Goal: Task Accomplishment & Management: Manage account settings

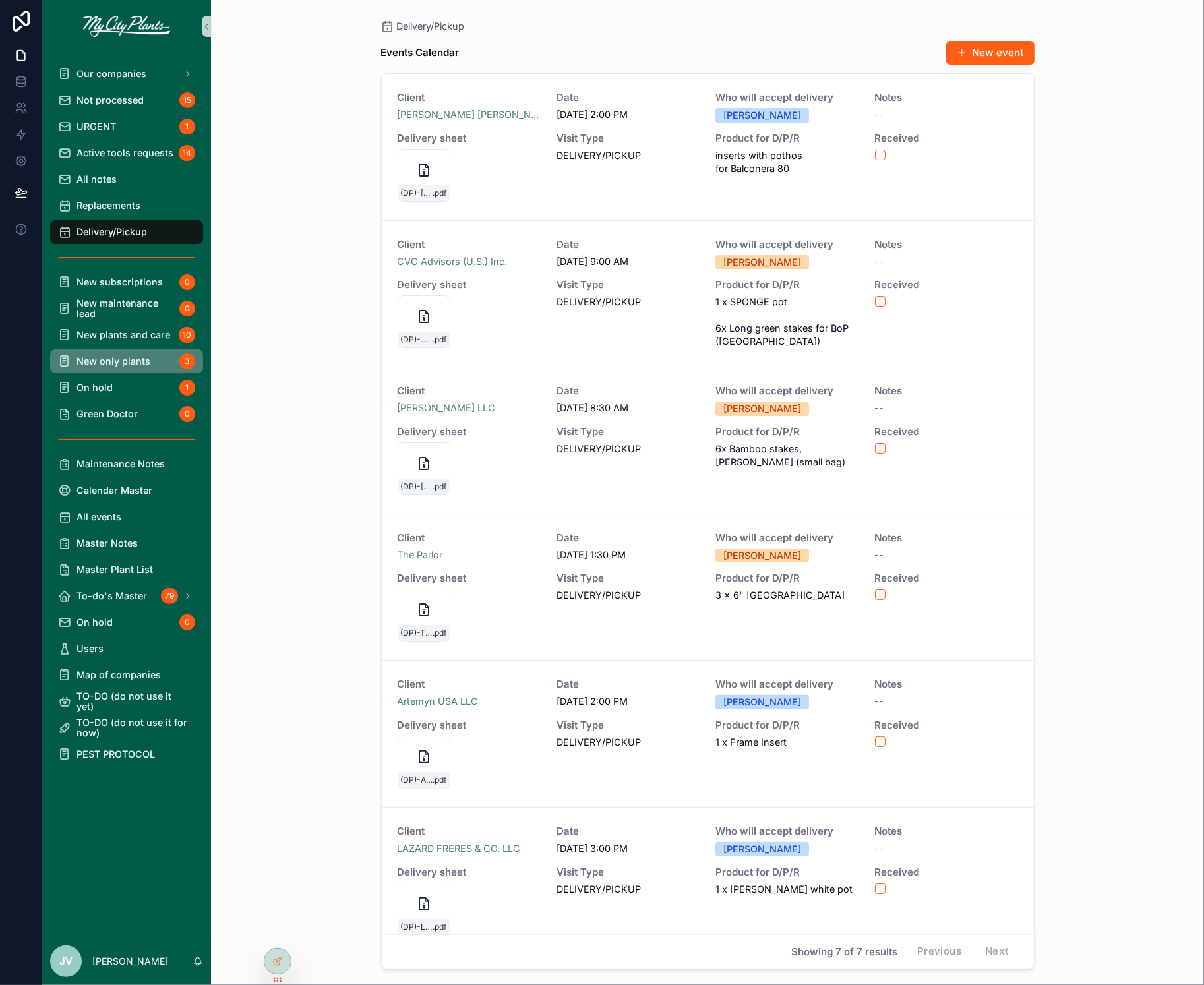
click at [108, 356] on span "New only plants" at bounding box center [113, 361] width 74 height 11
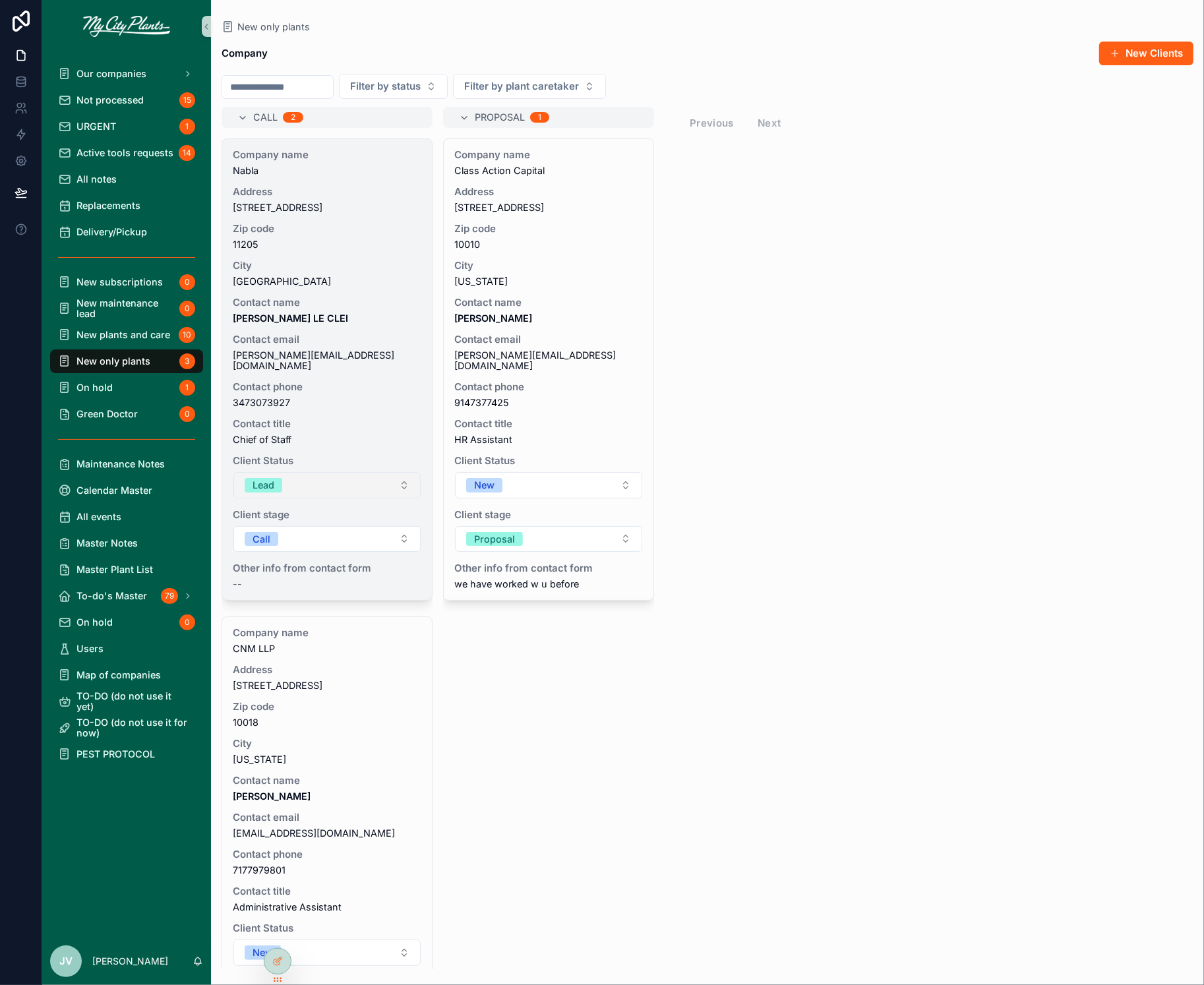
click at [405, 479] on button "Lead" at bounding box center [327, 485] width 187 height 26
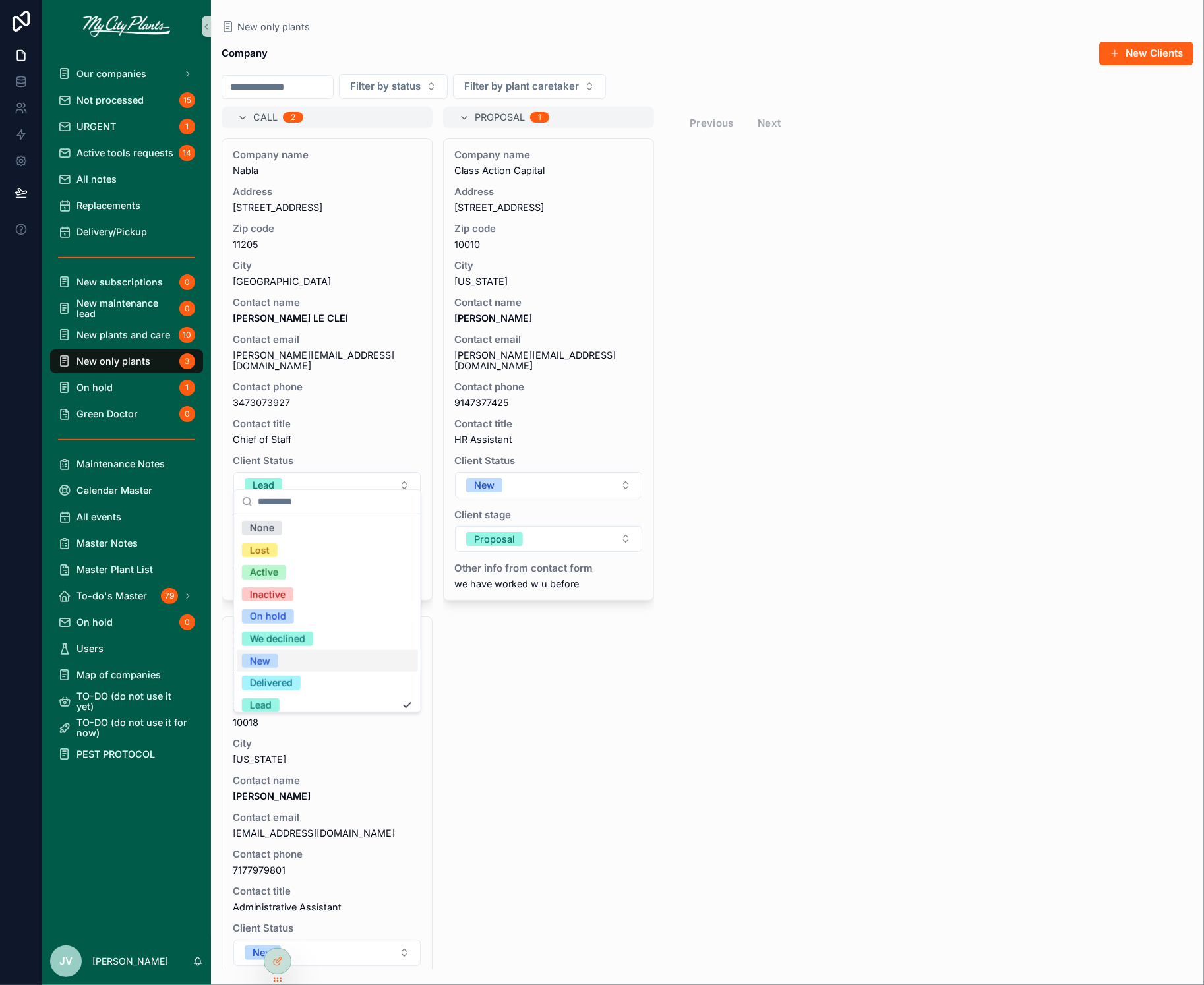
click at [271, 656] on span "New" at bounding box center [260, 661] width 37 height 14
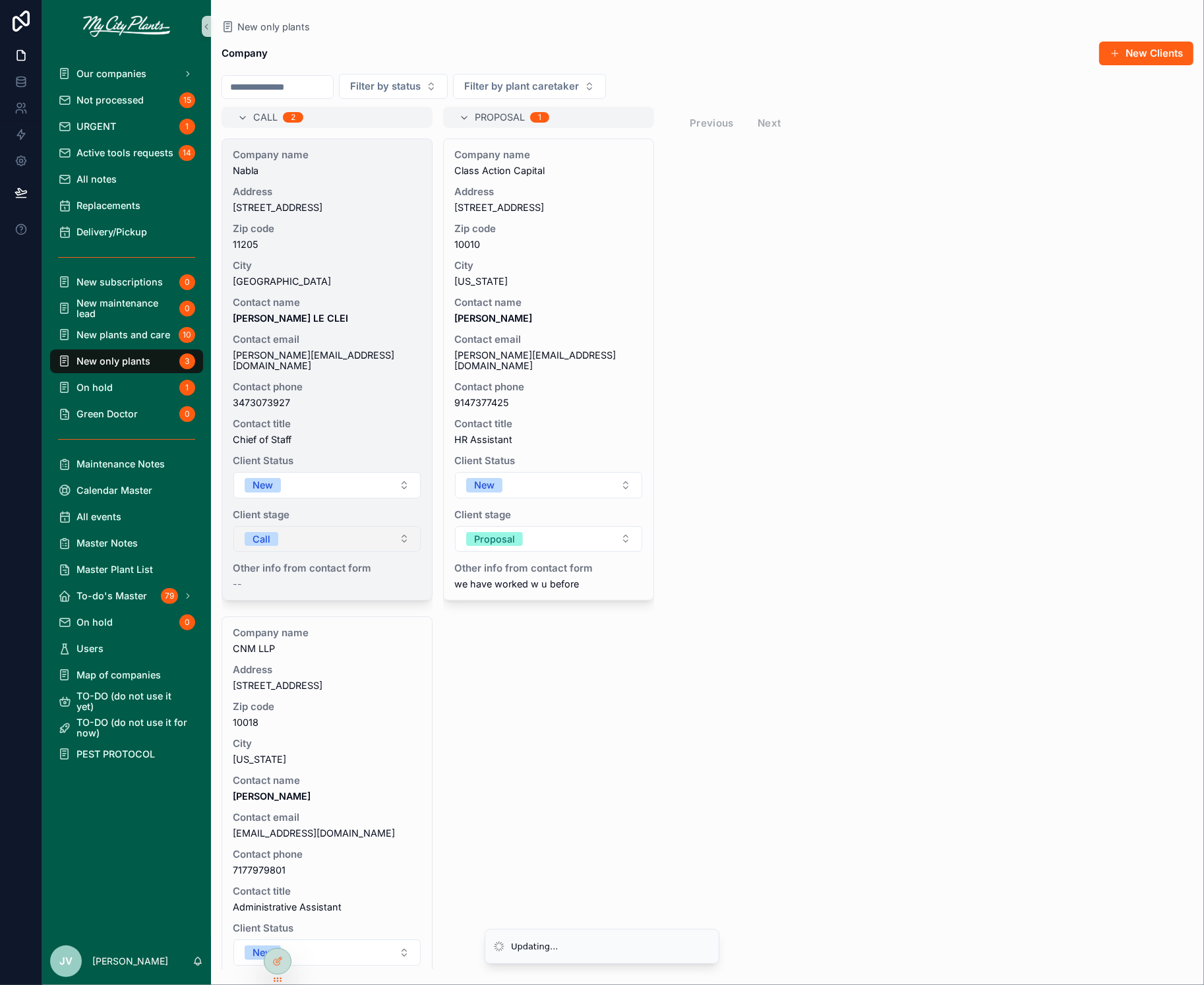
click at [408, 529] on button "Call" at bounding box center [327, 539] width 187 height 26
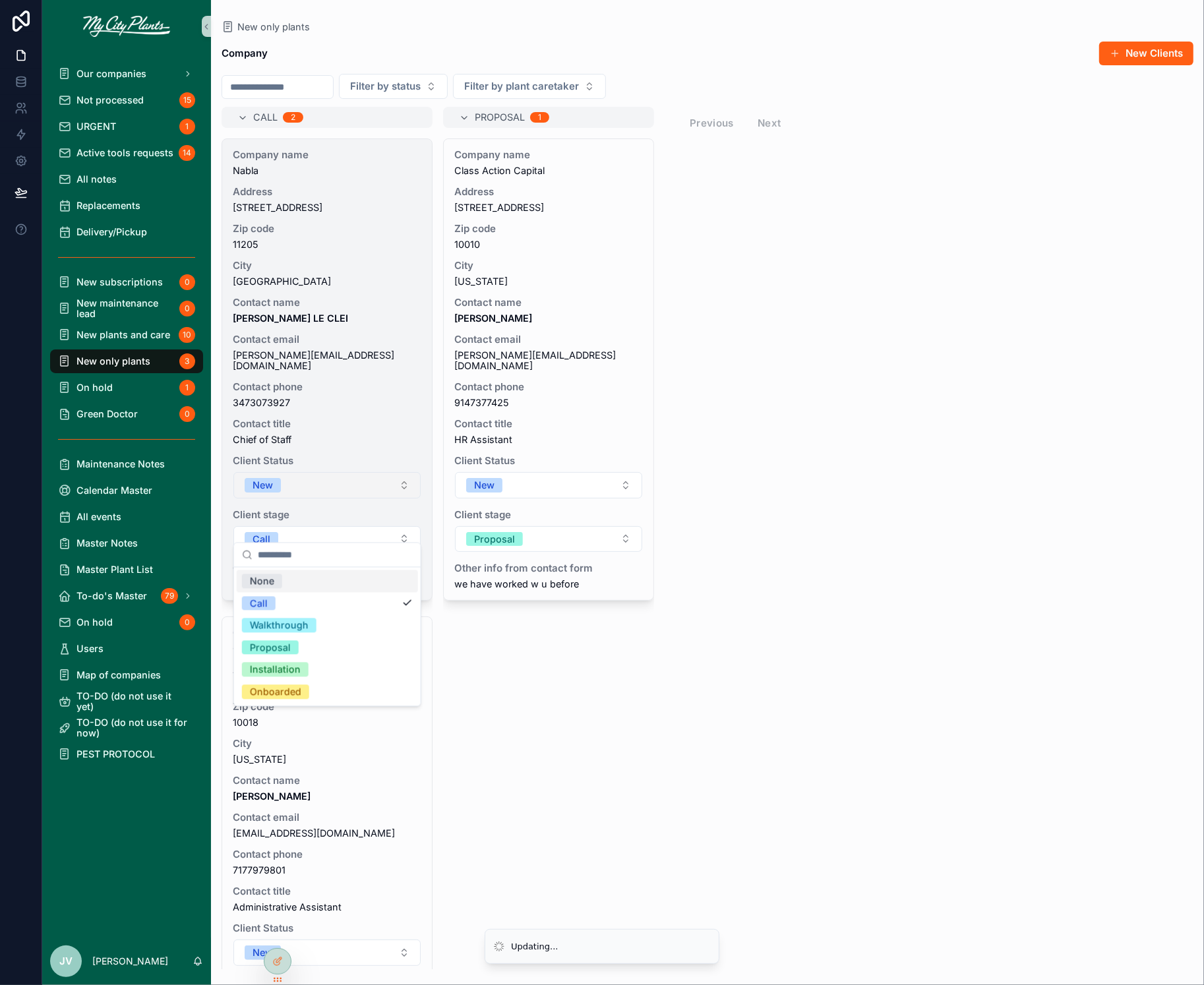
click at [404, 479] on button "New" at bounding box center [327, 485] width 187 height 26
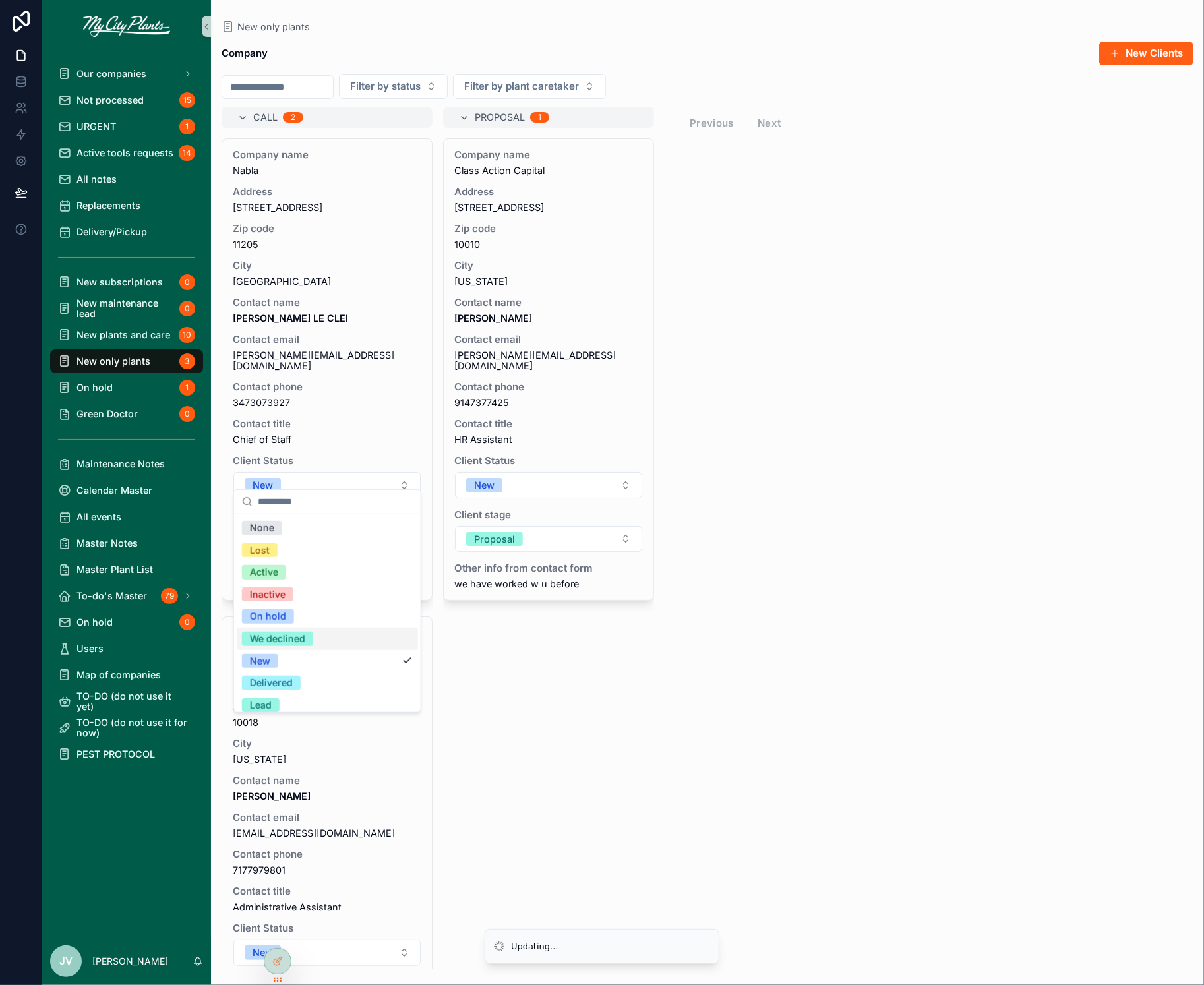
click at [279, 639] on div "We declined" at bounding box center [278, 639] width 56 height 14
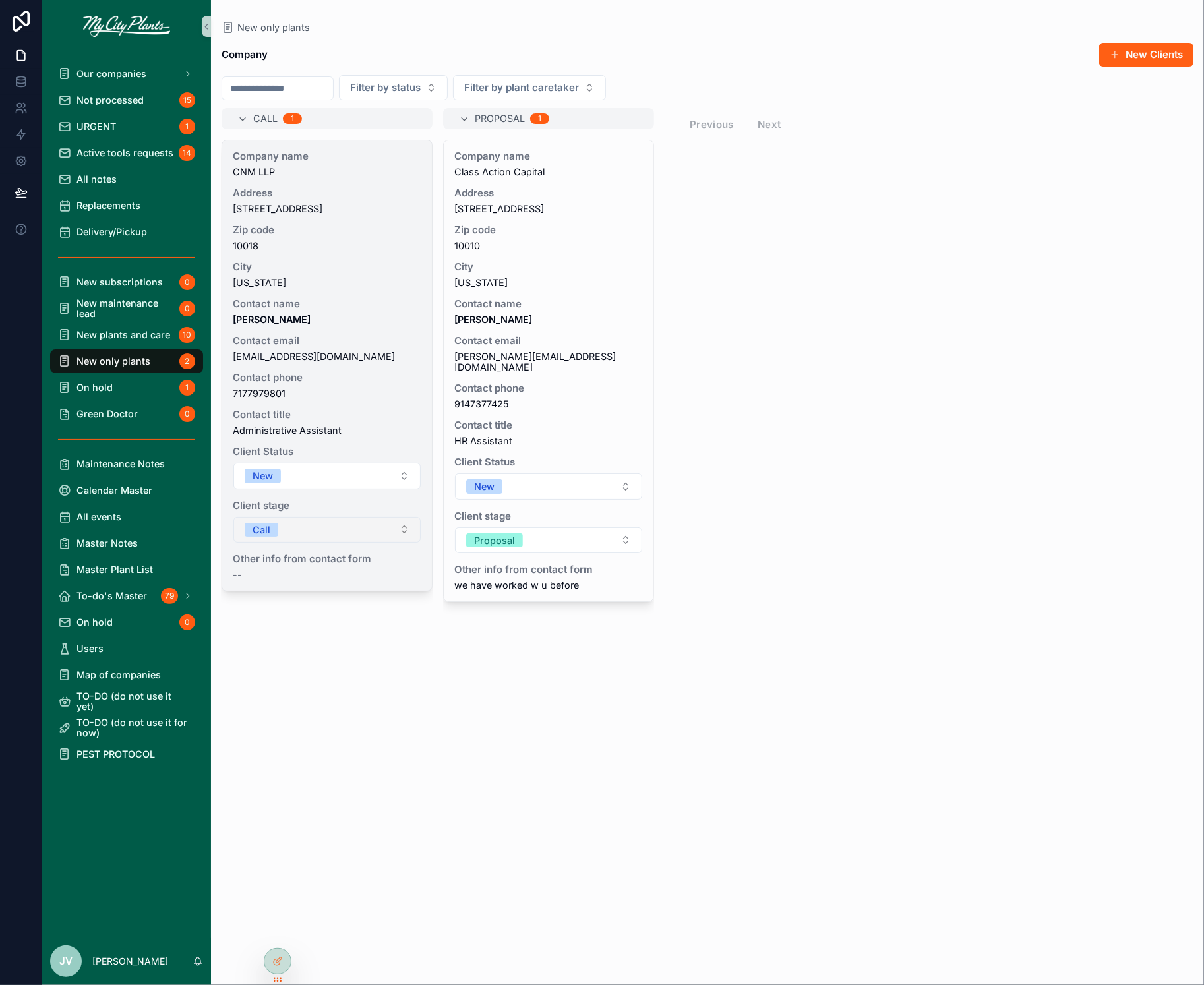
click at [400, 534] on button "Call" at bounding box center [327, 530] width 187 height 26
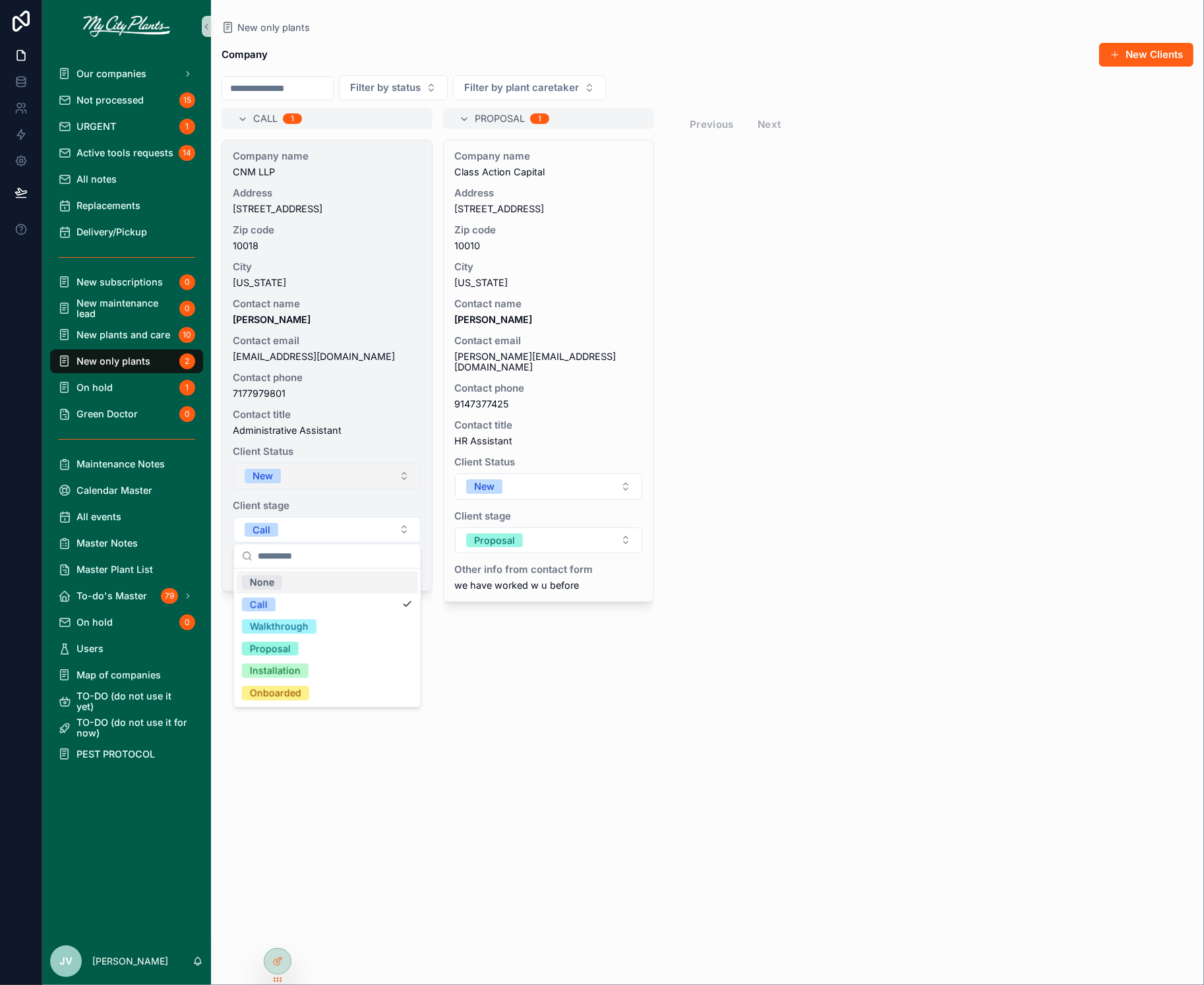
click at [403, 475] on button "New" at bounding box center [327, 476] width 187 height 26
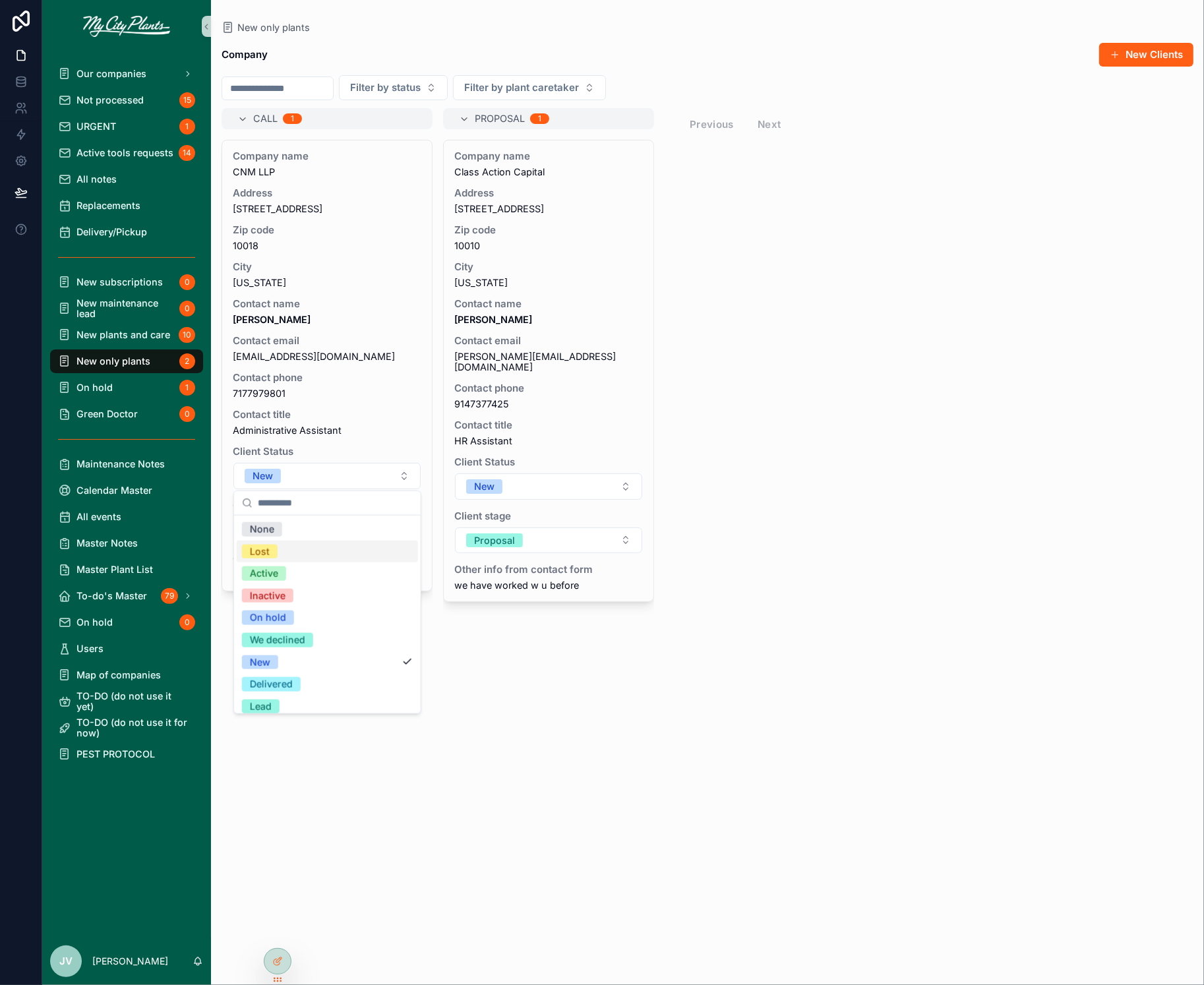
click at [257, 547] on div "Lost" at bounding box center [260, 551] width 20 height 14
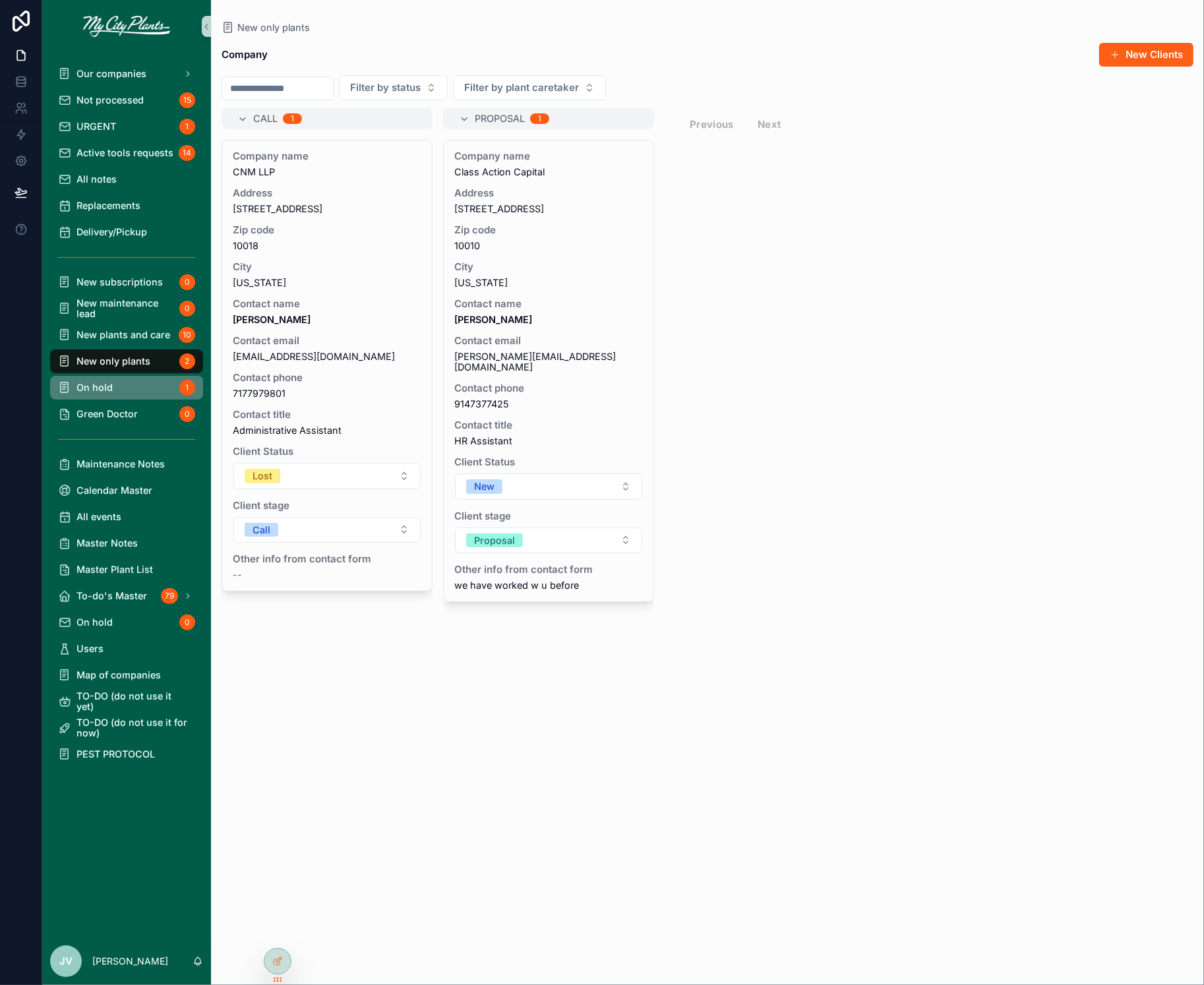
click at [117, 395] on div "On hold 1" at bounding box center [127, 387] width 137 height 21
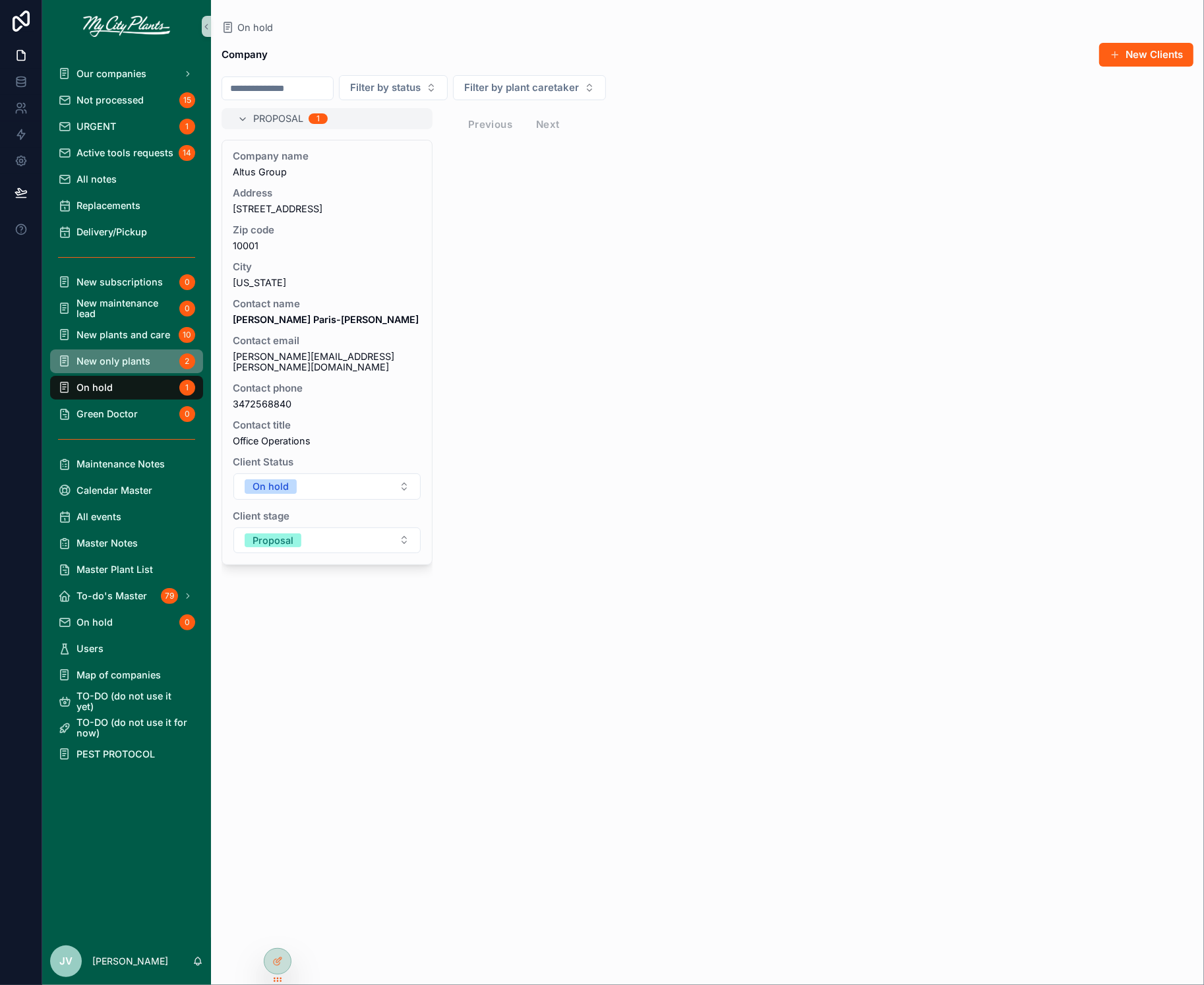
click at [114, 363] on span "New only plants" at bounding box center [113, 361] width 74 height 11
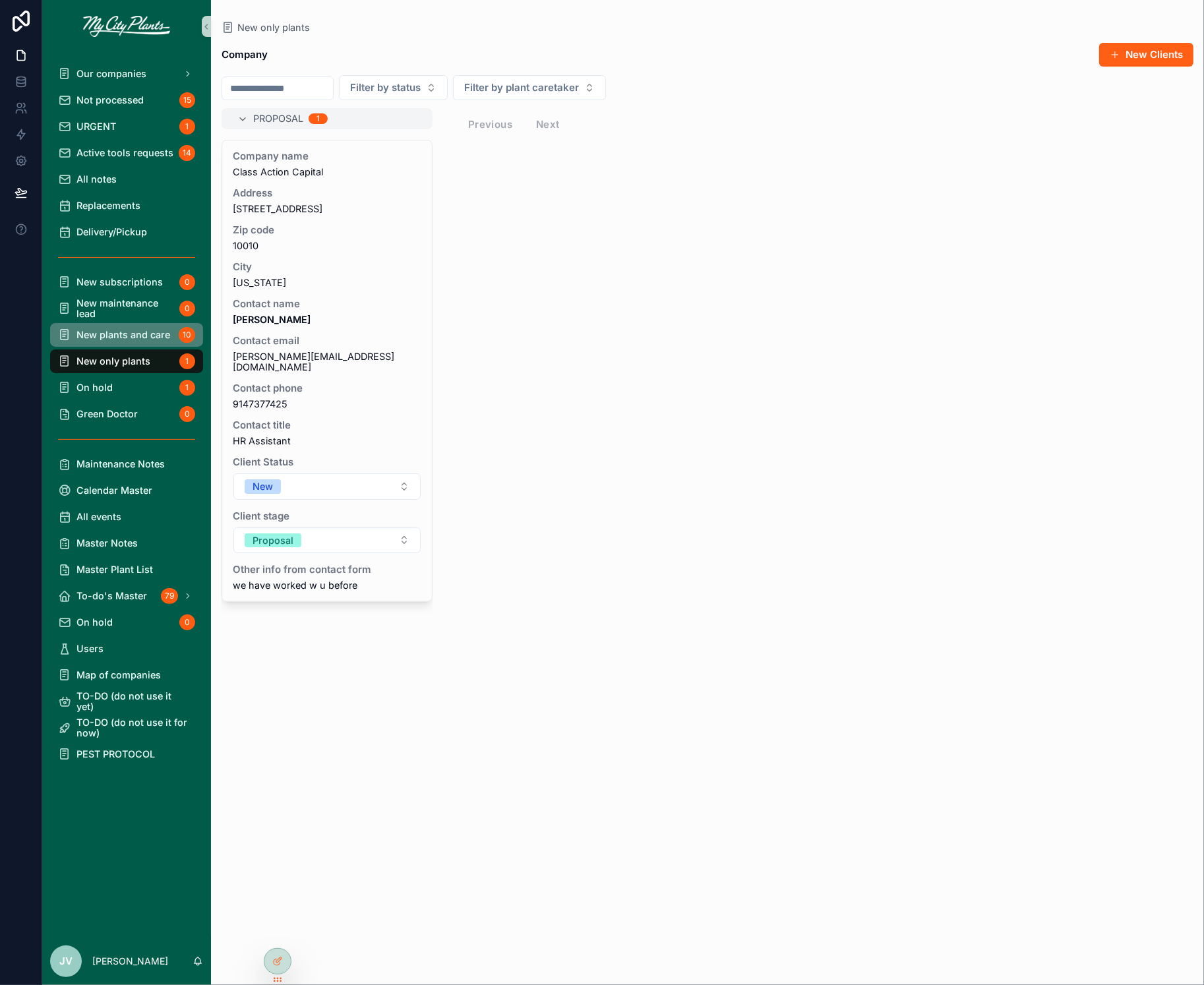
click at [117, 334] on span "New plants and care" at bounding box center [123, 335] width 94 height 11
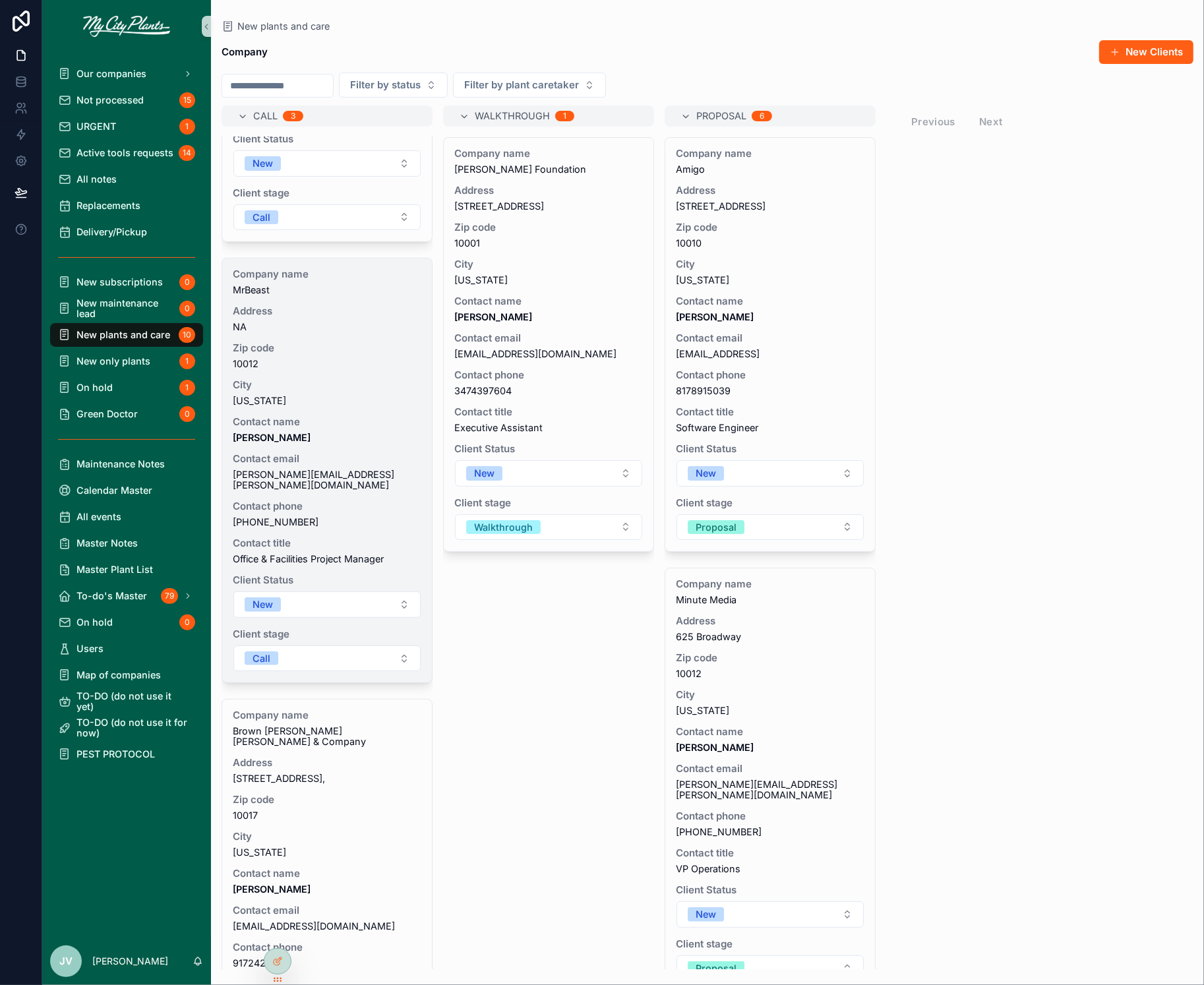
scroll to position [323, 0]
click at [402, 589] on button "New" at bounding box center [327, 602] width 187 height 26
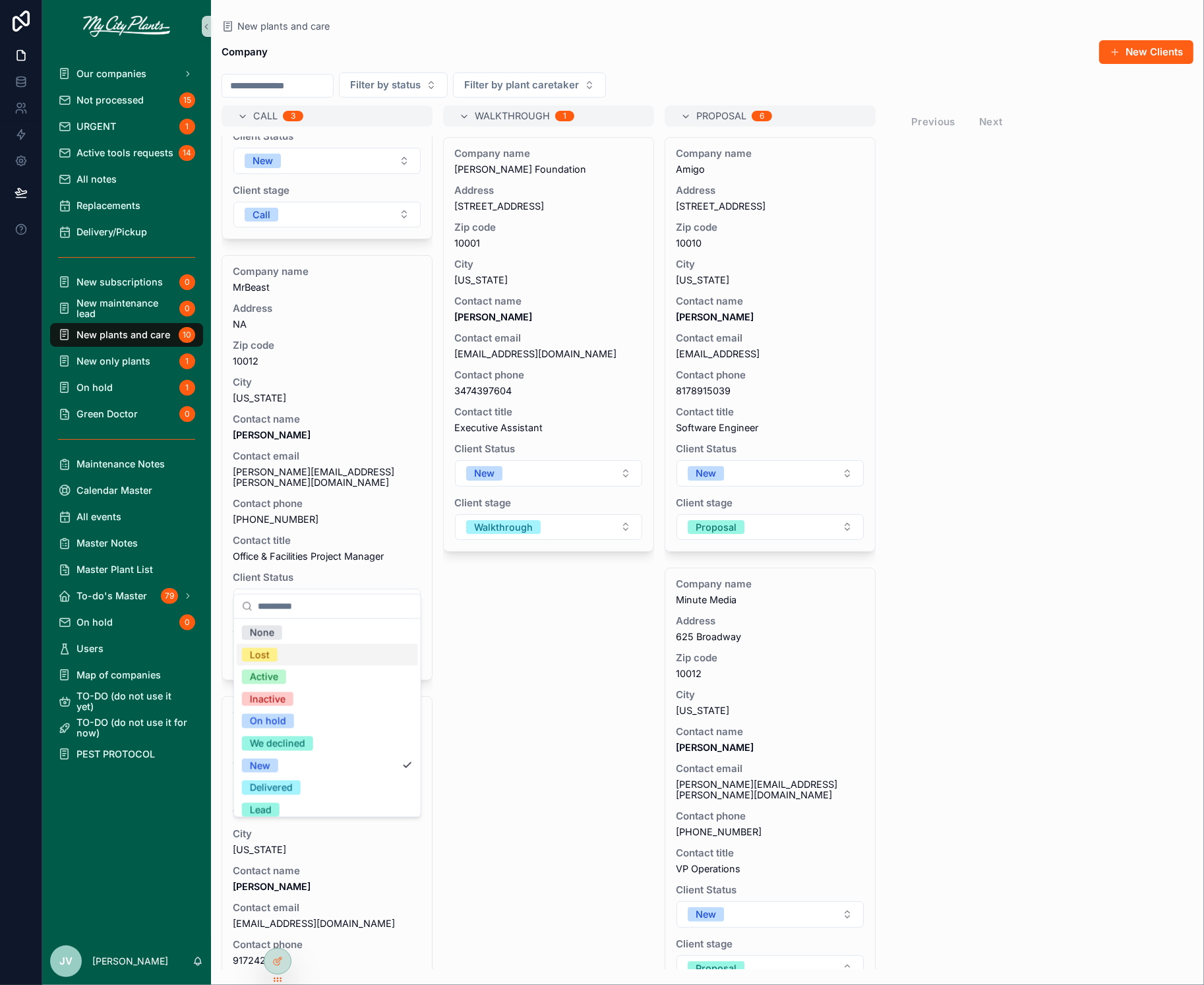
click at [263, 656] on div "Lost" at bounding box center [260, 654] width 20 height 14
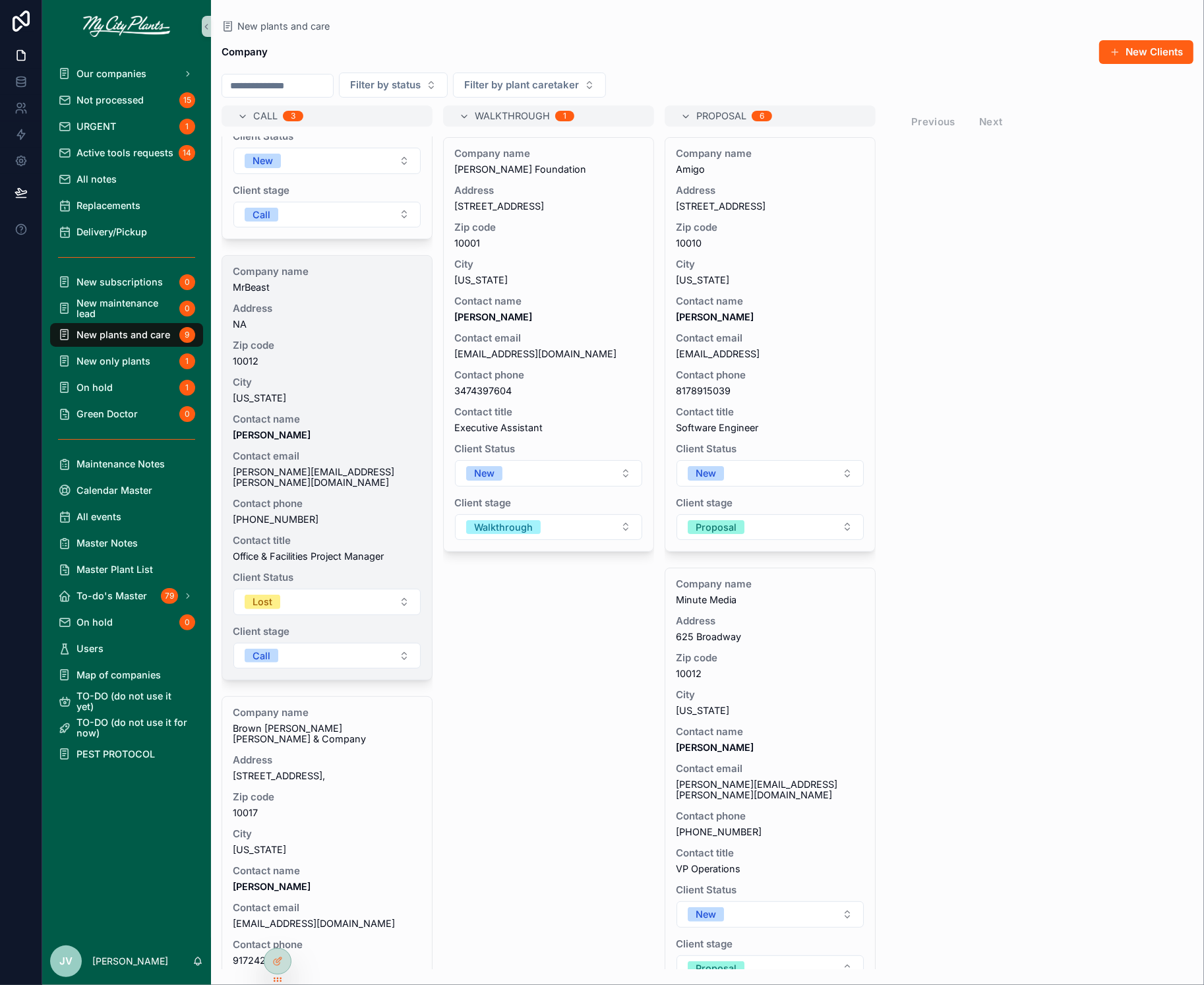
scroll to position [20, 0]
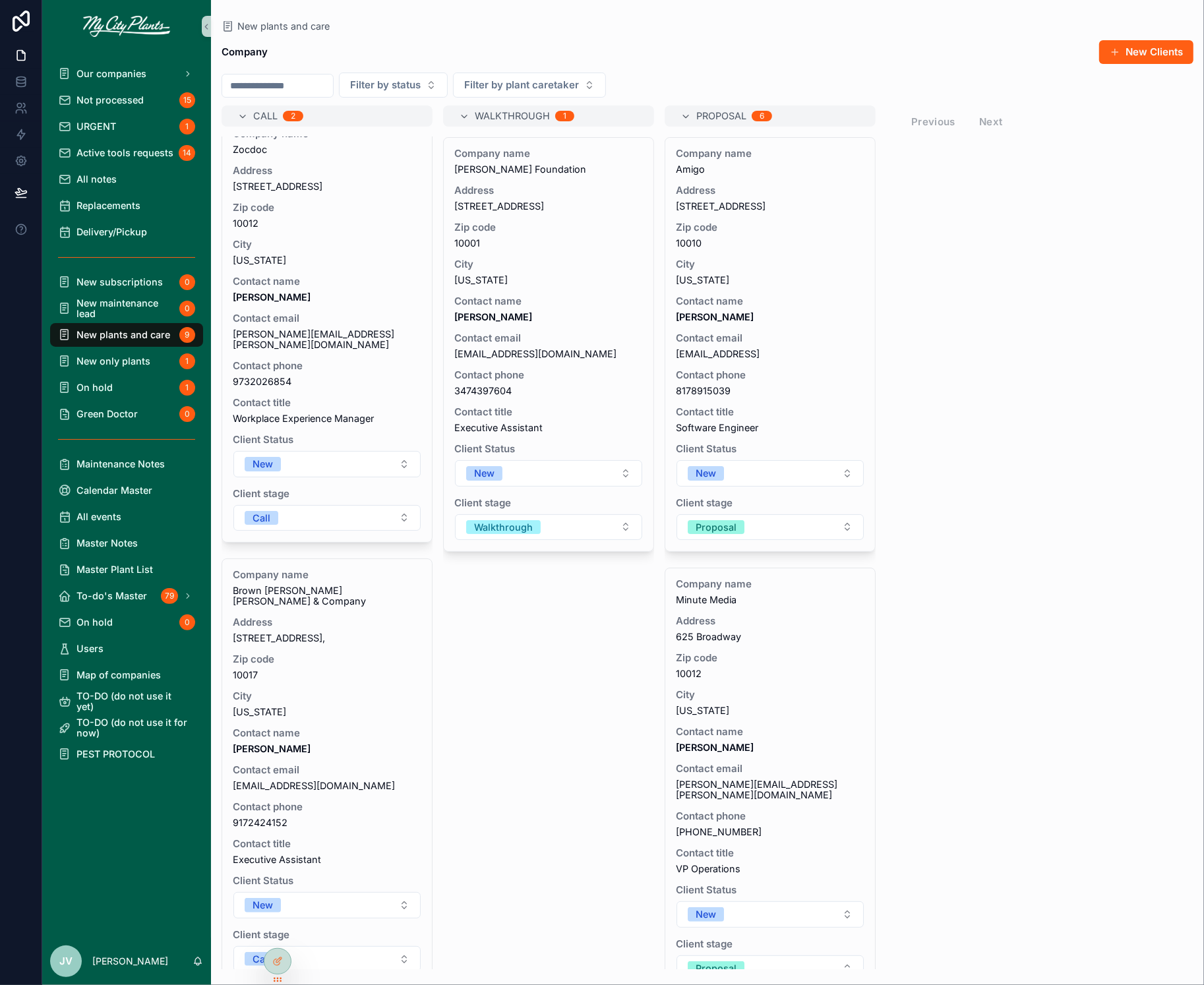
drag, startPoint x: 302, startPoint y: 582, endPoint x: 450, endPoint y: 28, distance: 573.4
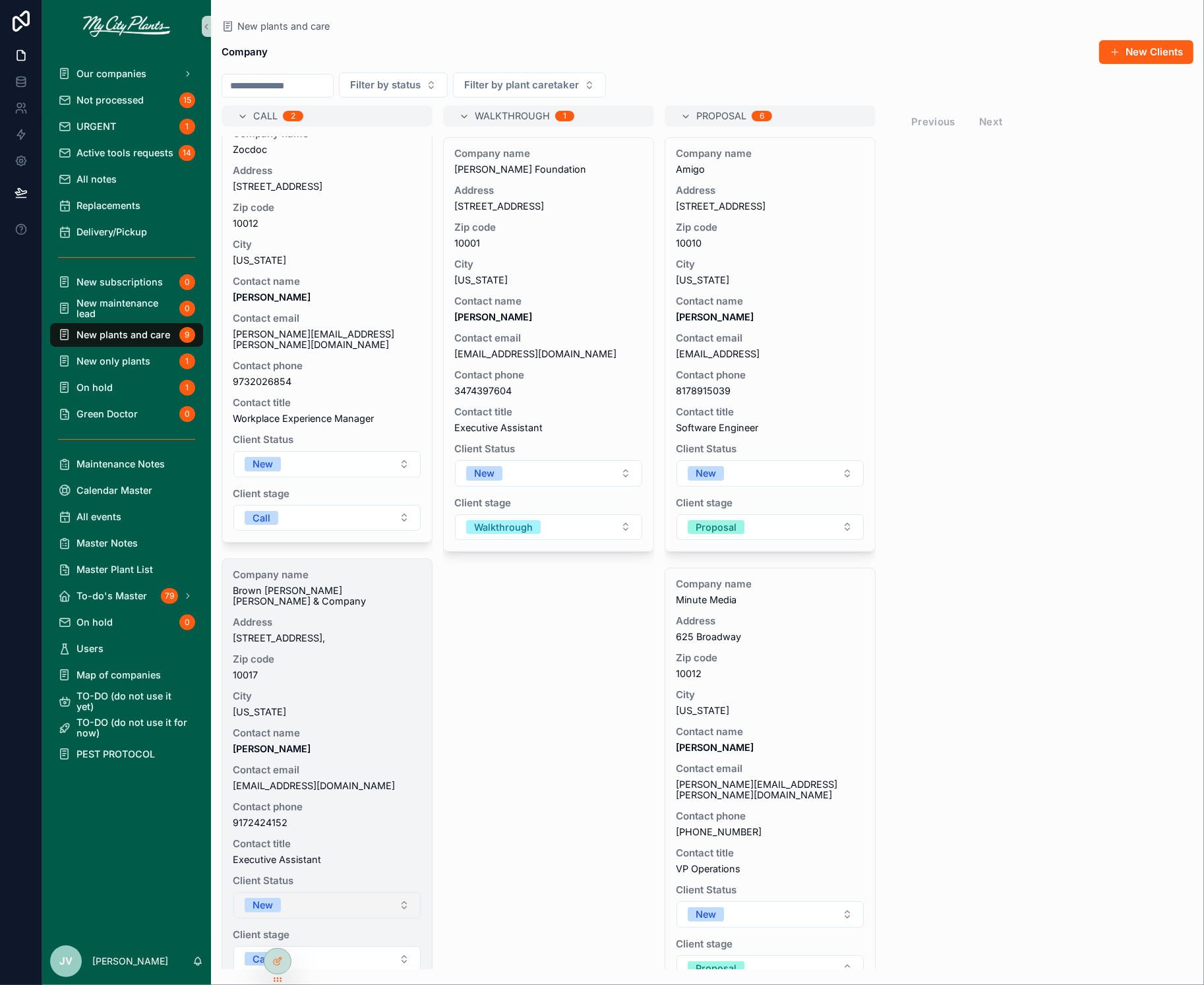
click at [401, 892] on button "New" at bounding box center [327, 905] width 187 height 26
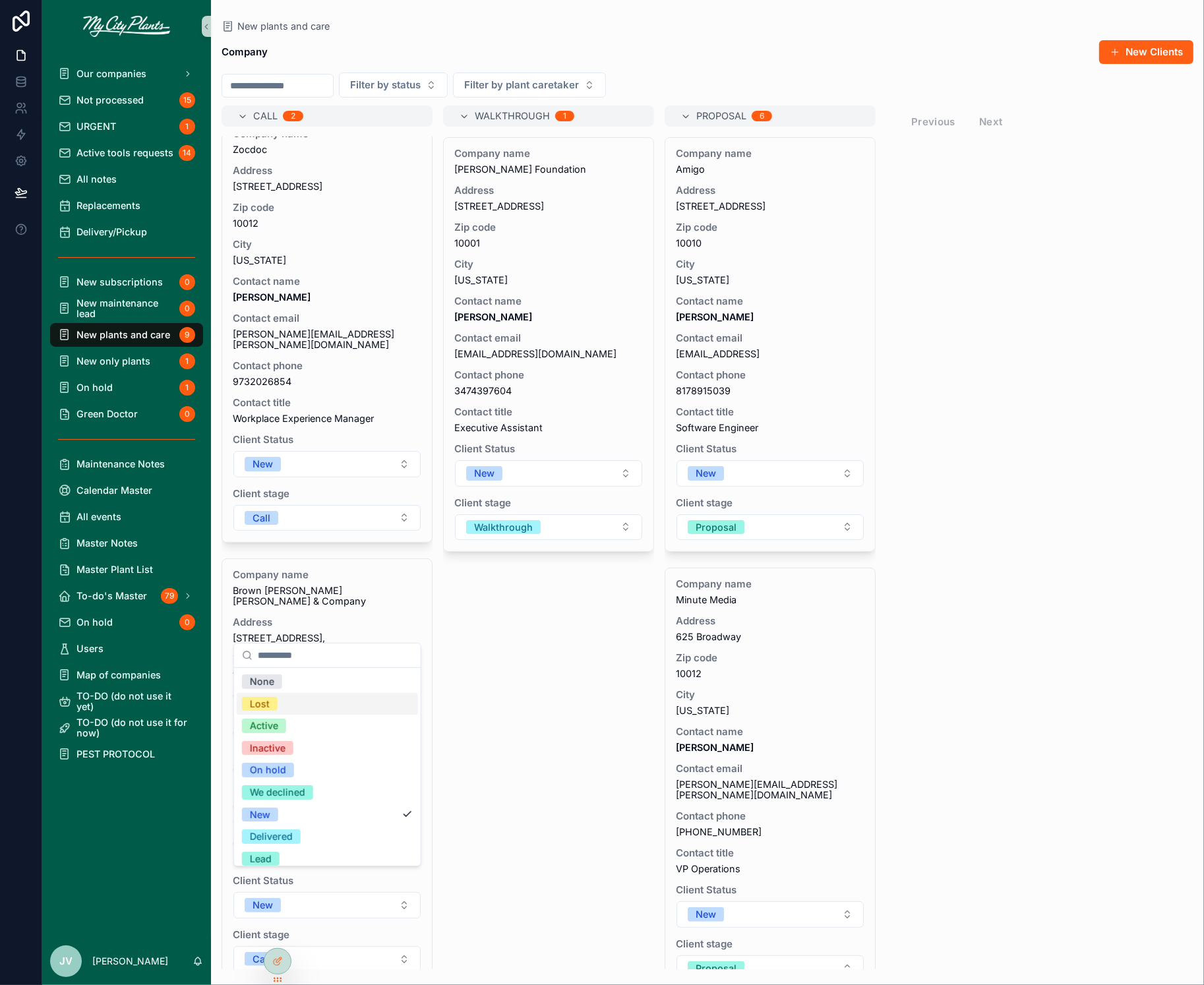
click at [260, 702] on div "Lost" at bounding box center [260, 704] width 20 height 14
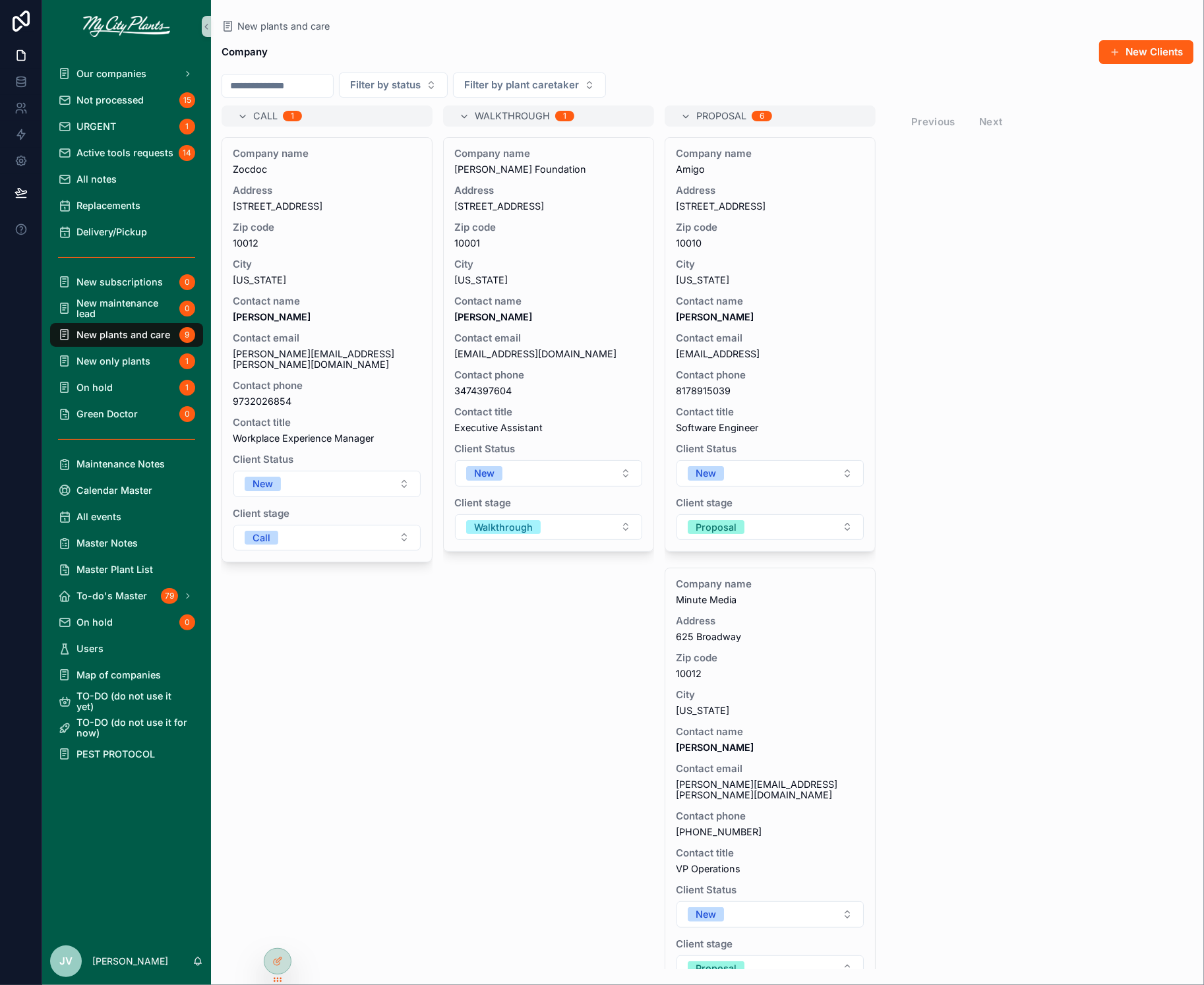
scroll to position [0, 0]
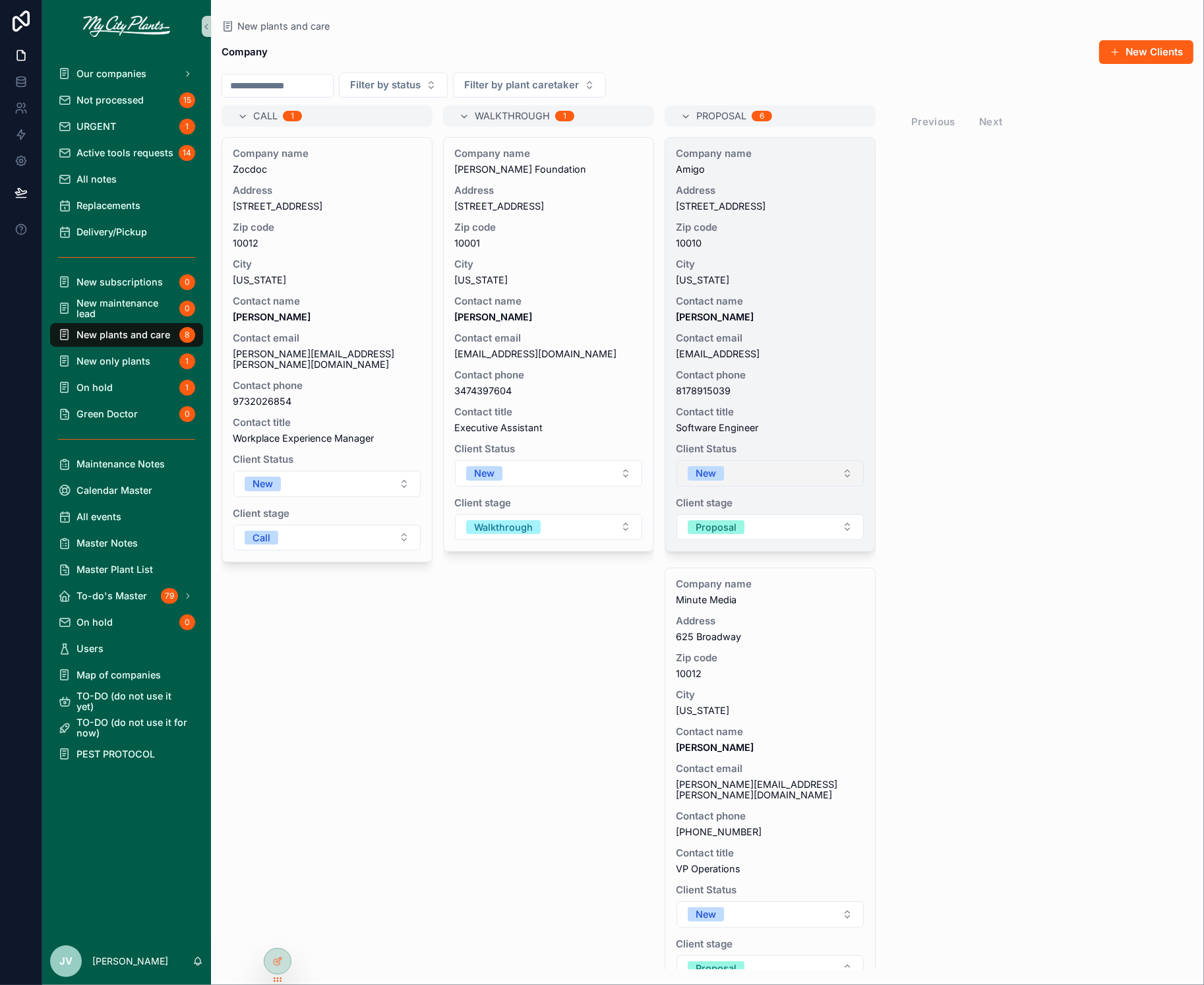
click at [849, 473] on button "New" at bounding box center [770, 473] width 187 height 26
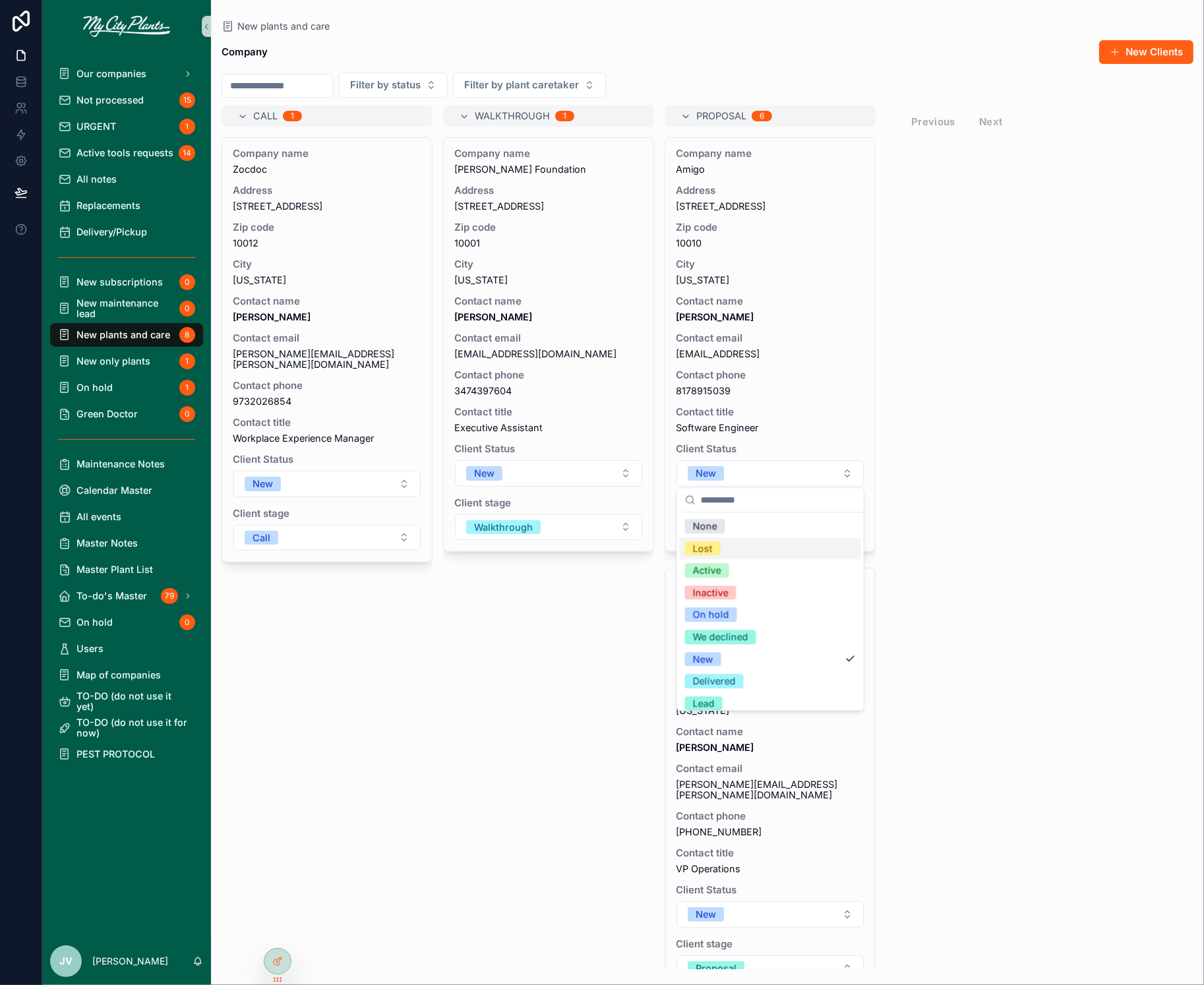
click at [698, 547] on div "Lost" at bounding box center [703, 548] width 20 height 14
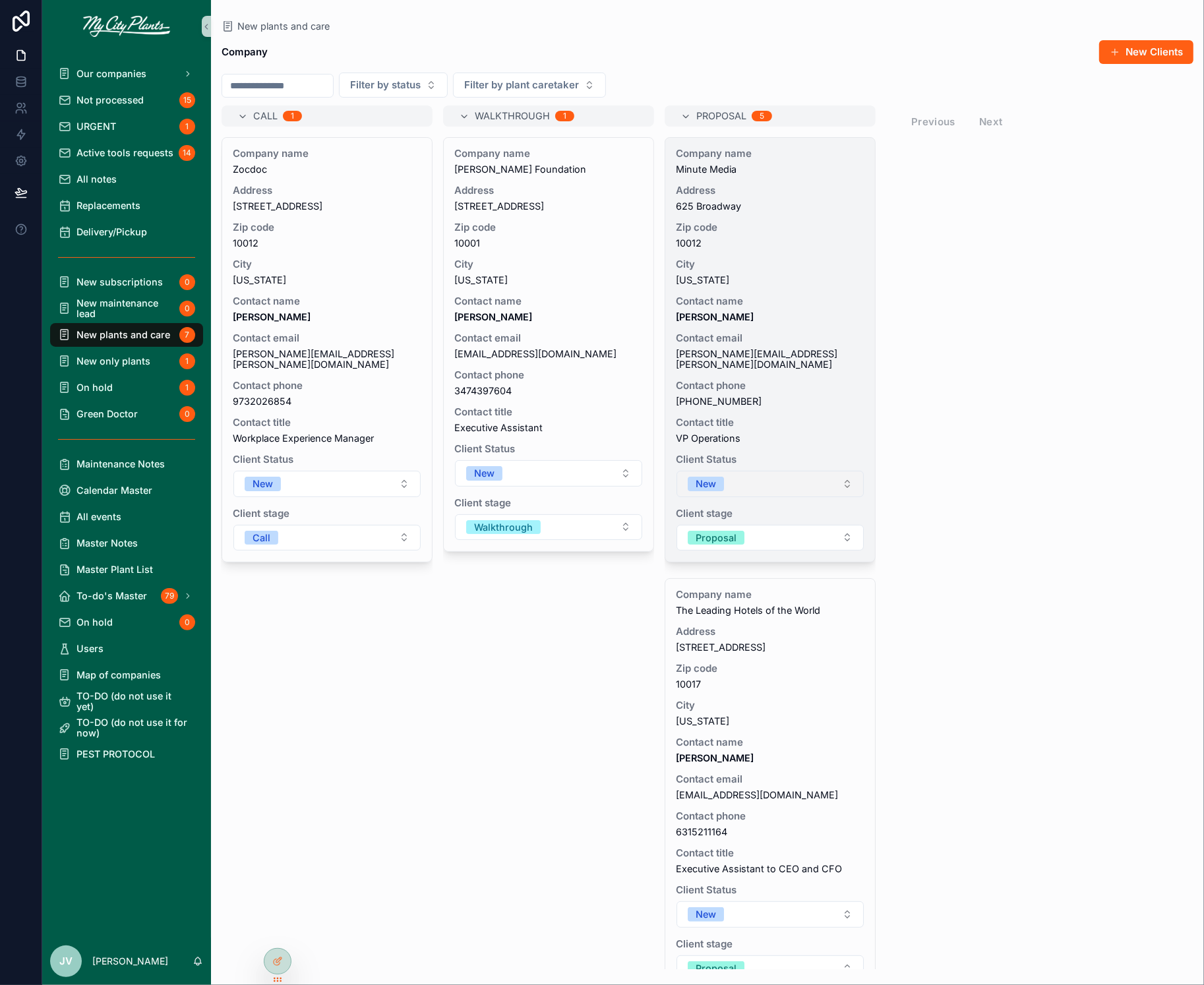
click at [849, 476] on button "New" at bounding box center [770, 484] width 187 height 26
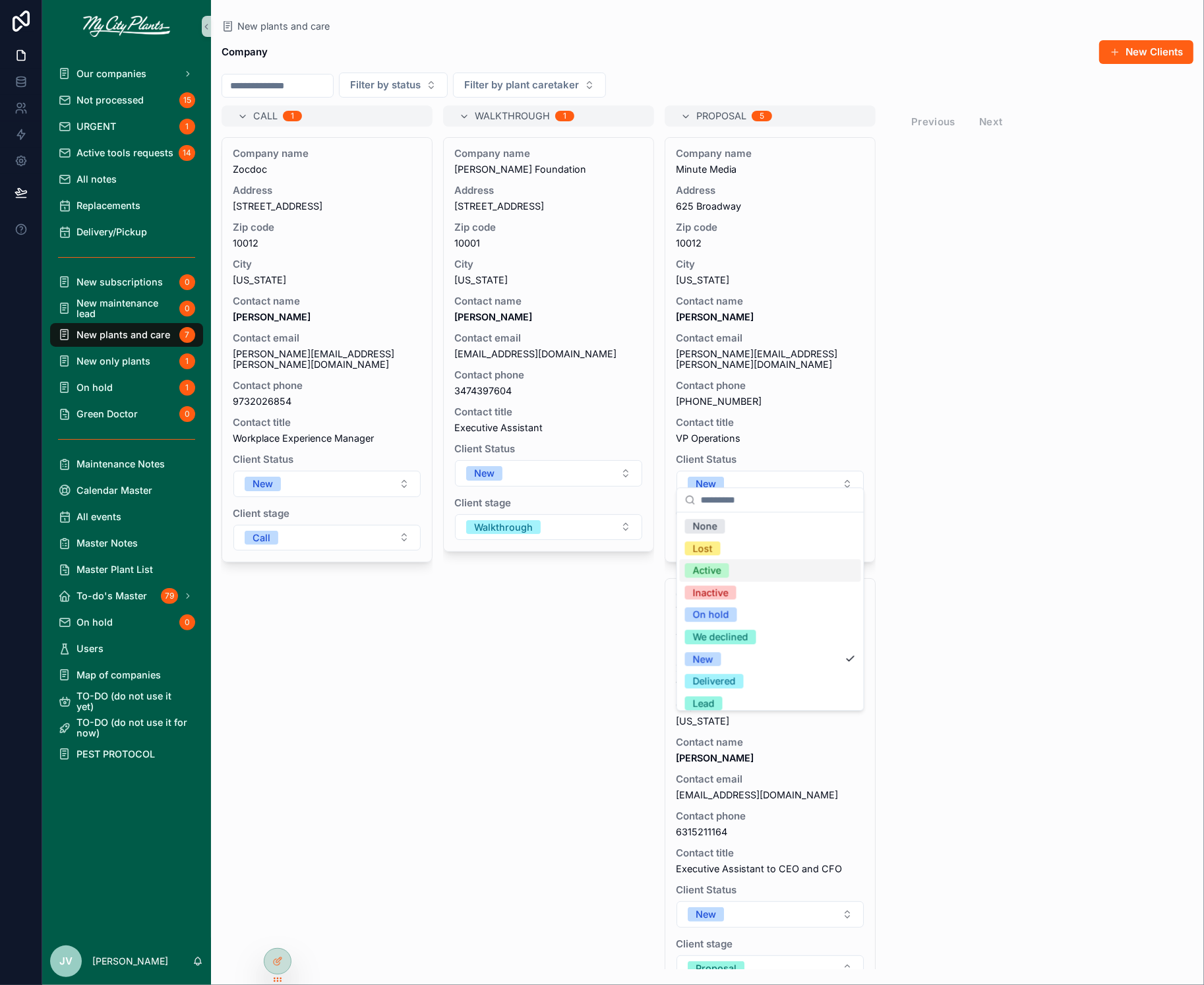
click at [701, 571] on div "Active" at bounding box center [708, 571] width 28 height 14
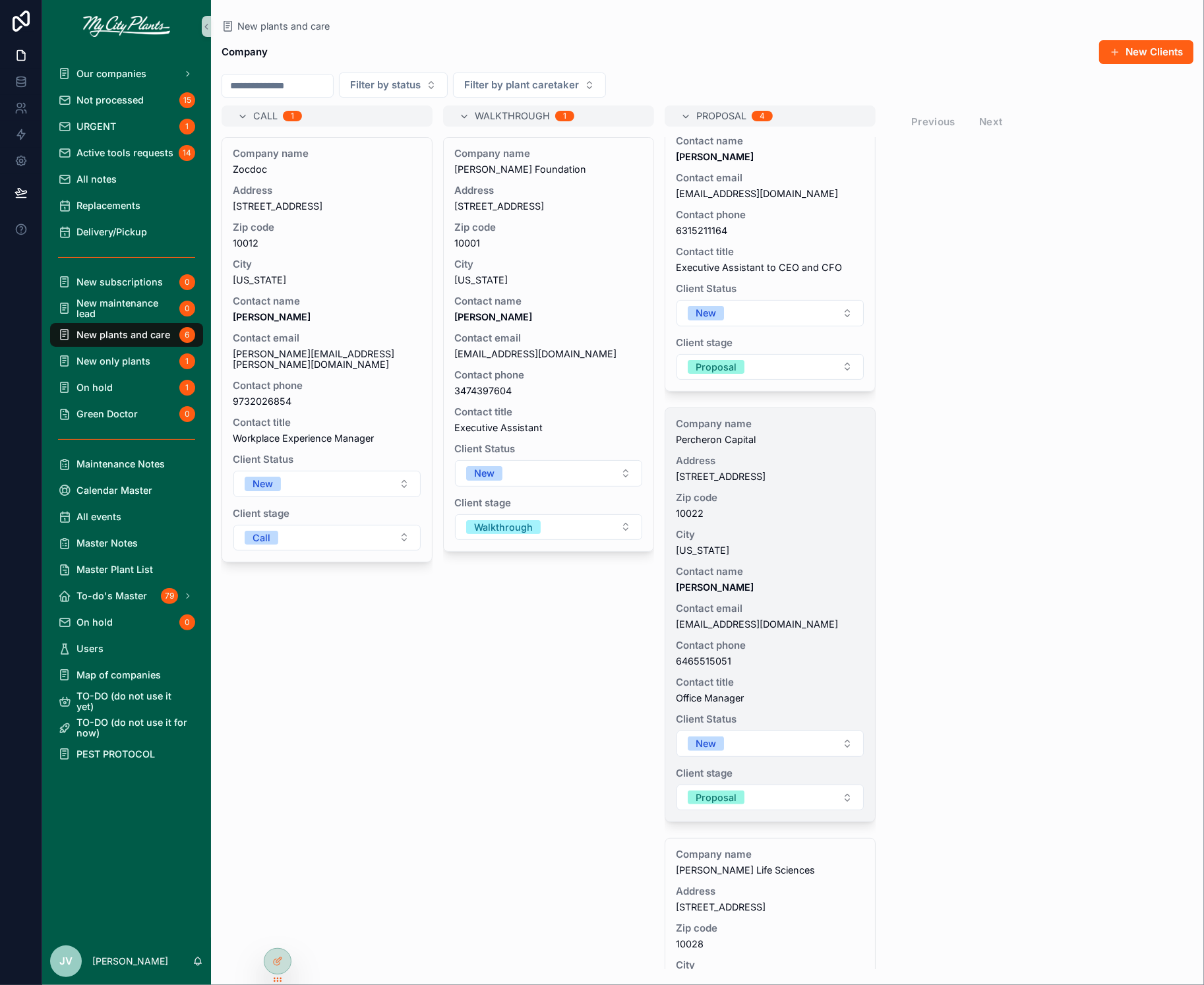
scroll to position [163, 0]
click at [848, 740] on button "New" at bounding box center [770, 741] width 187 height 26
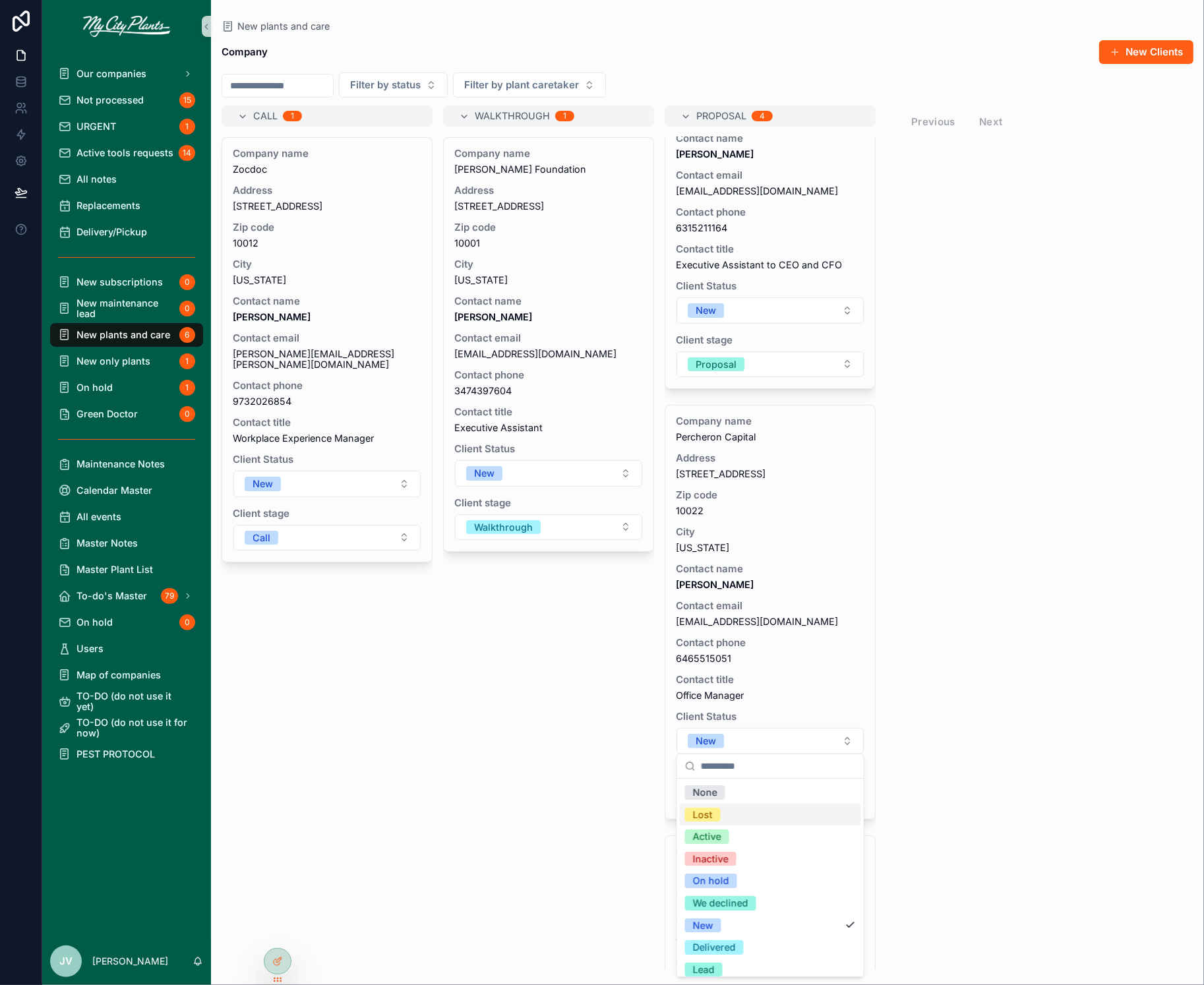
click at [696, 814] on div "Lost" at bounding box center [703, 815] width 20 height 14
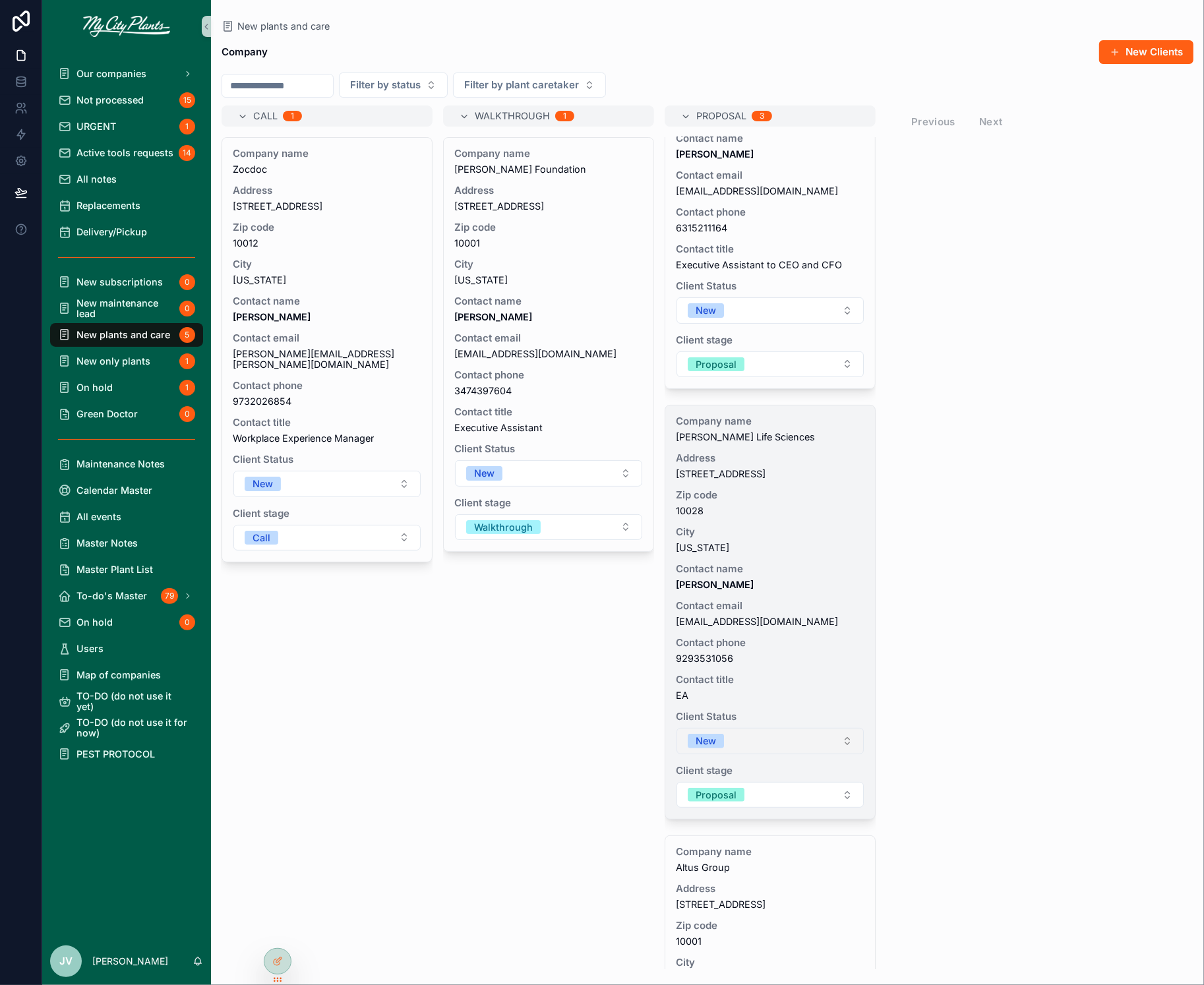
click at [845, 741] on button "New" at bounding box center [770, 741] width 187 height 26
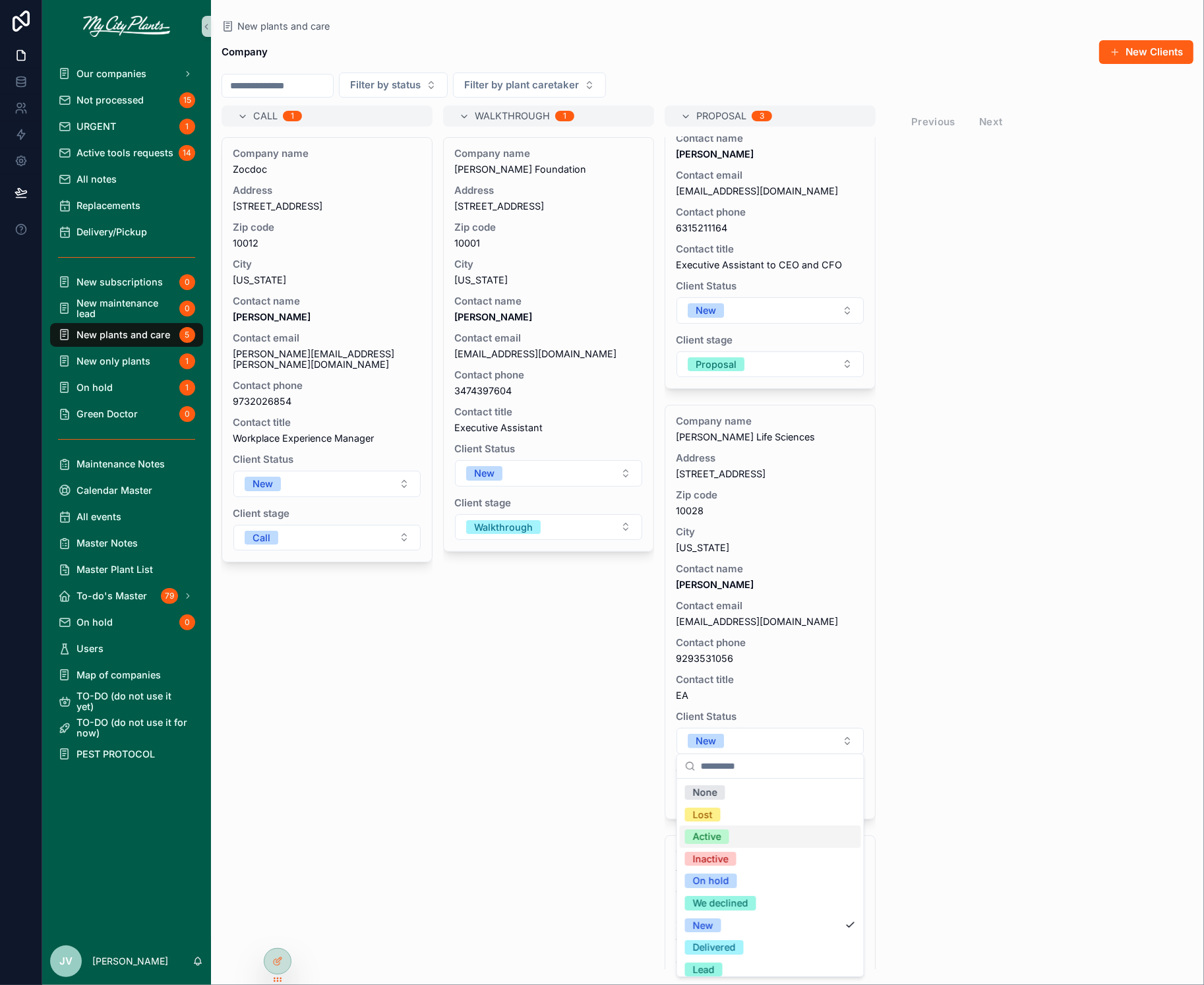
click at [707, 839] on div "Active" at bounding box center [708, 837] width 28 height 14
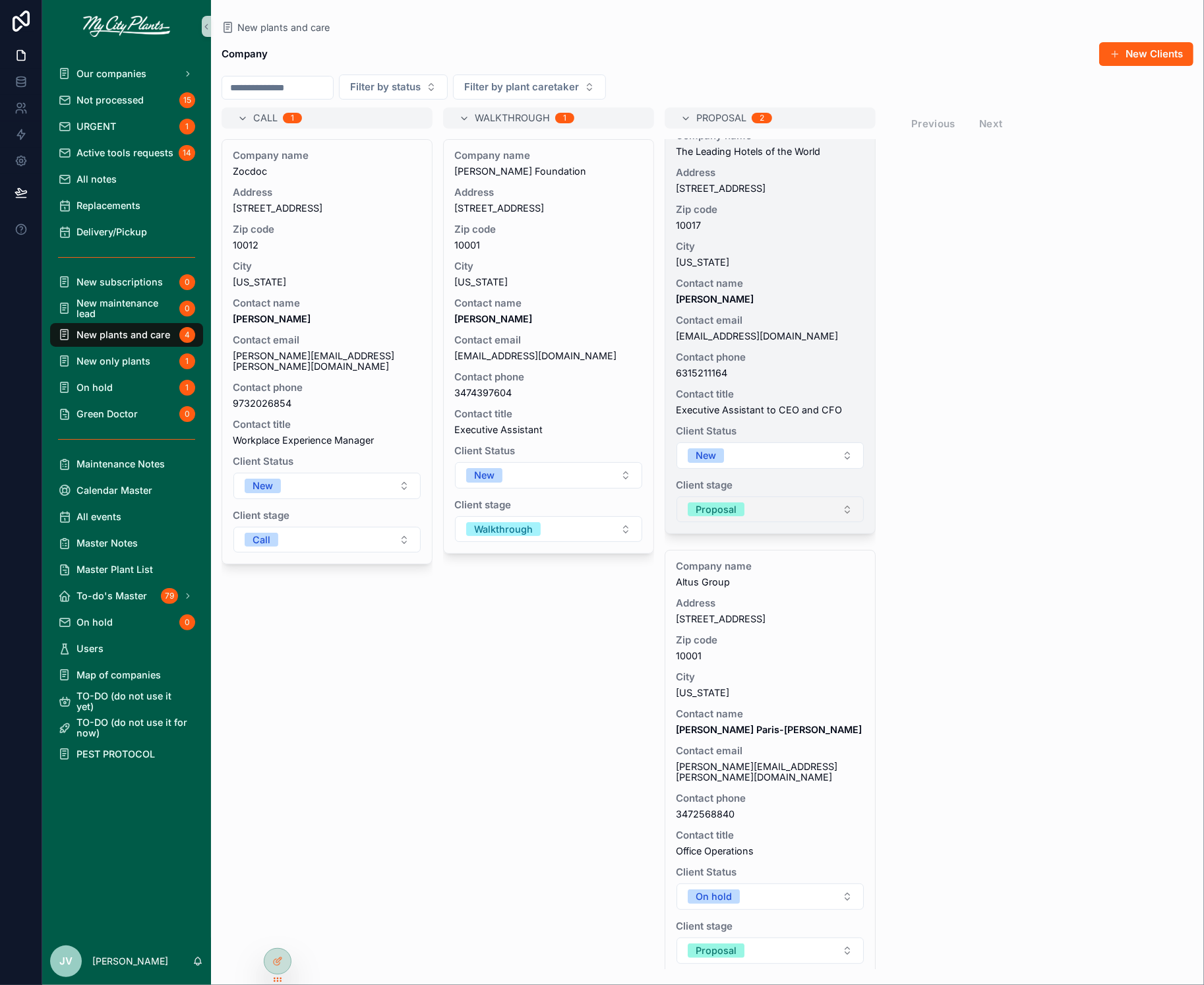
scroll to position [0, 0]
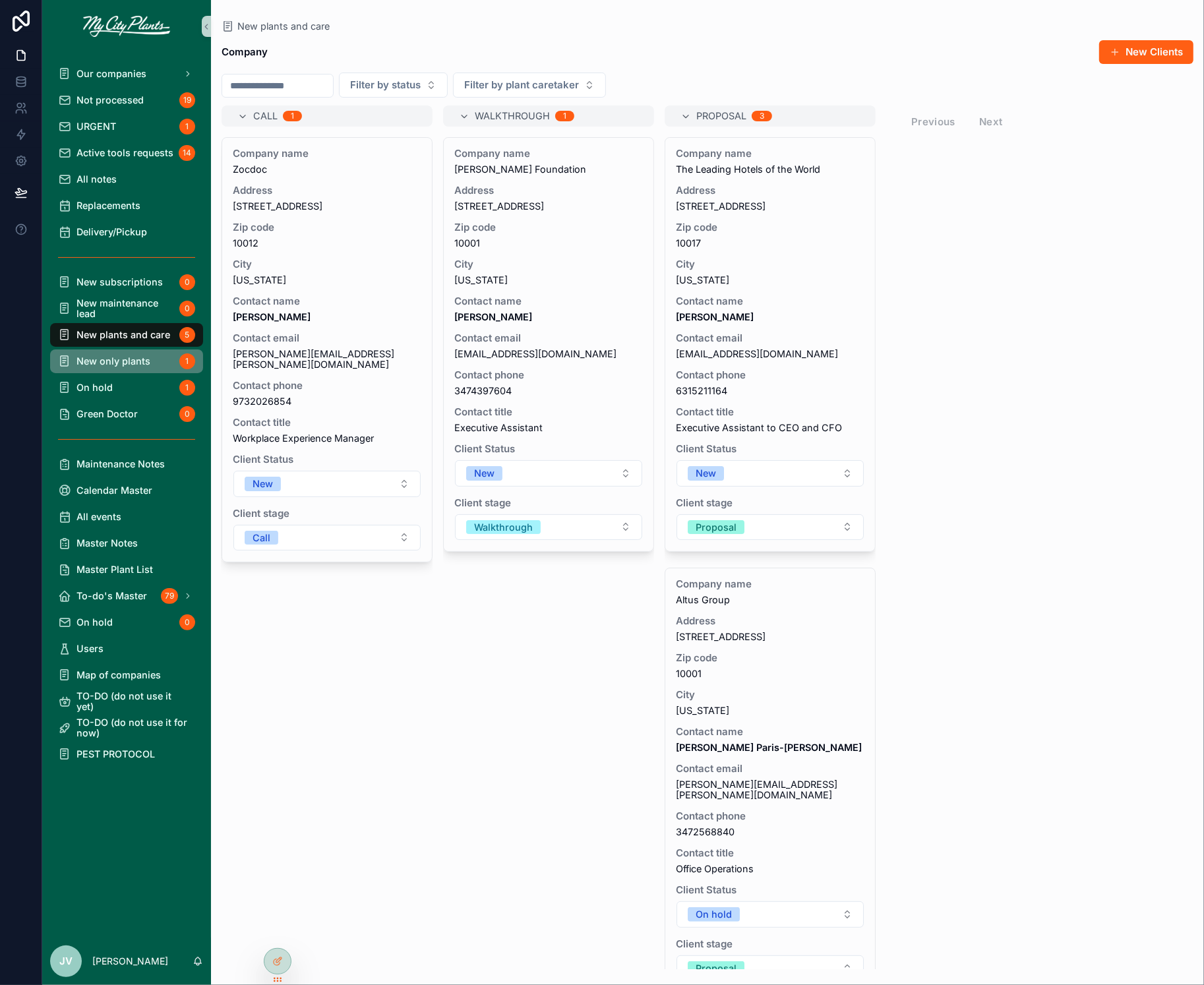
click at [104, 359] on span "New only plants" at bounding box center [113, 361] width 74 height 11
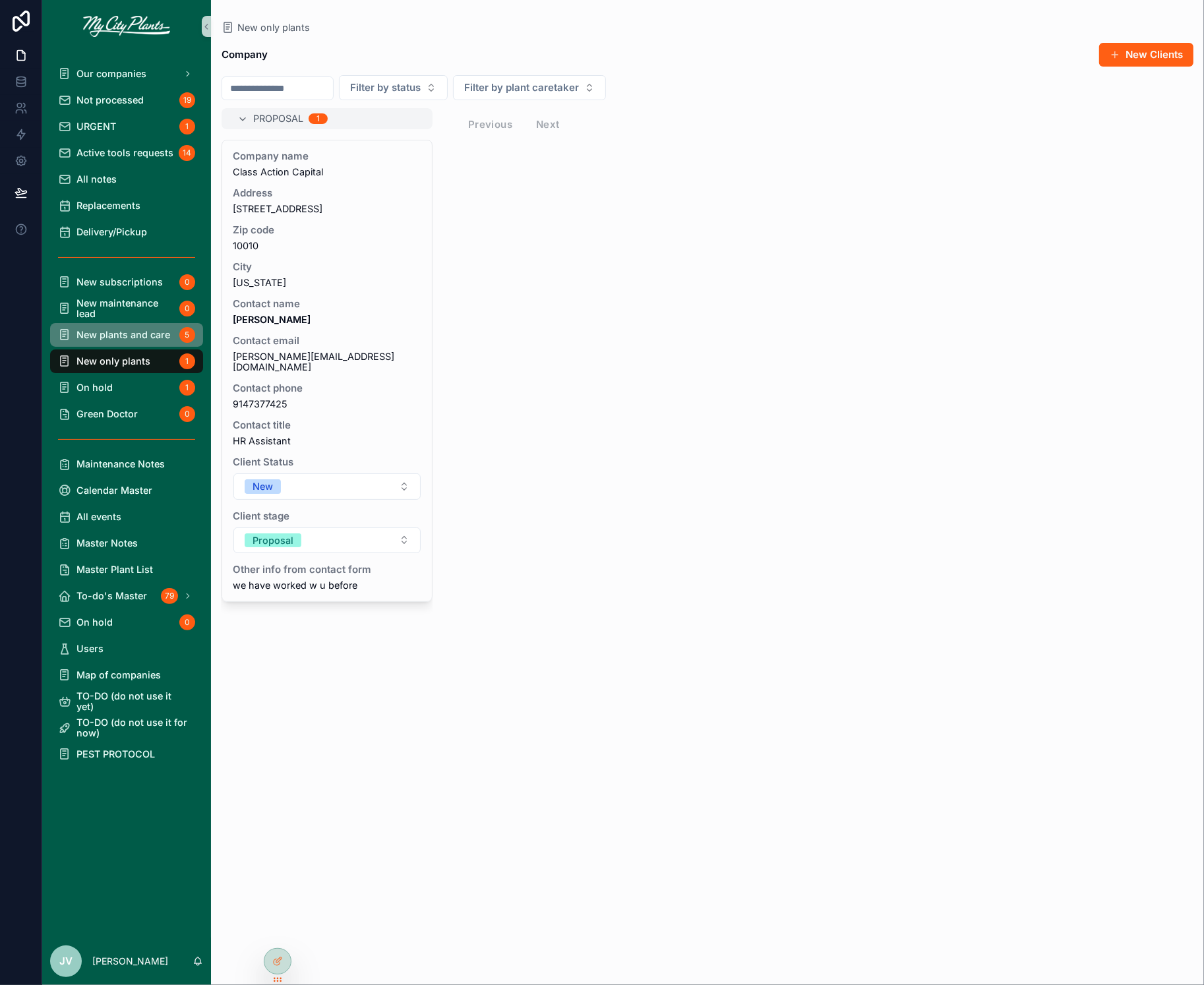
click at [111, 332] on span "New plants and care" at bounding box center [123, 335] width 94 height 11
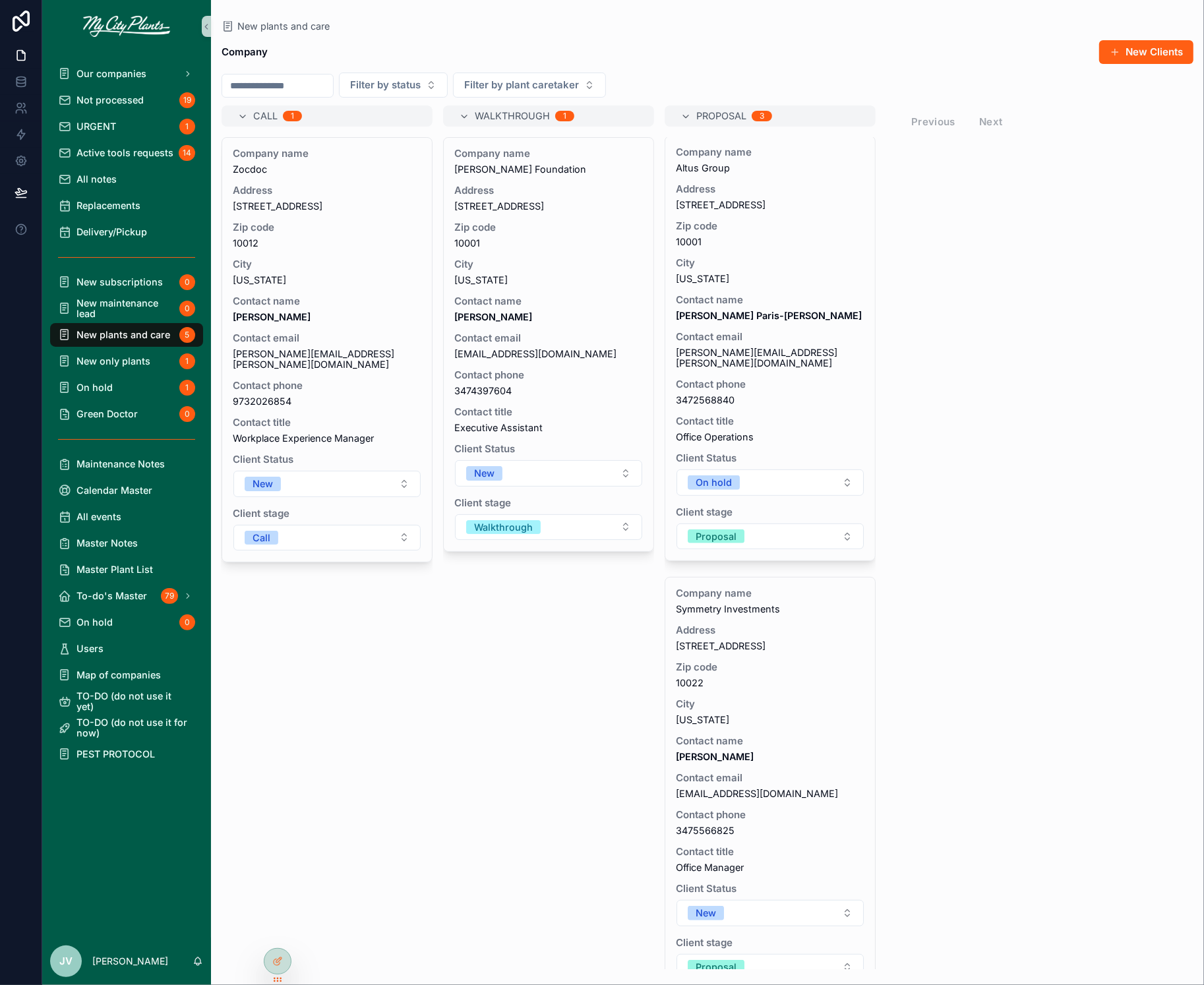
scroll to position [449, 0]
